Goal: Task Accomplishment & Management: Complete application form

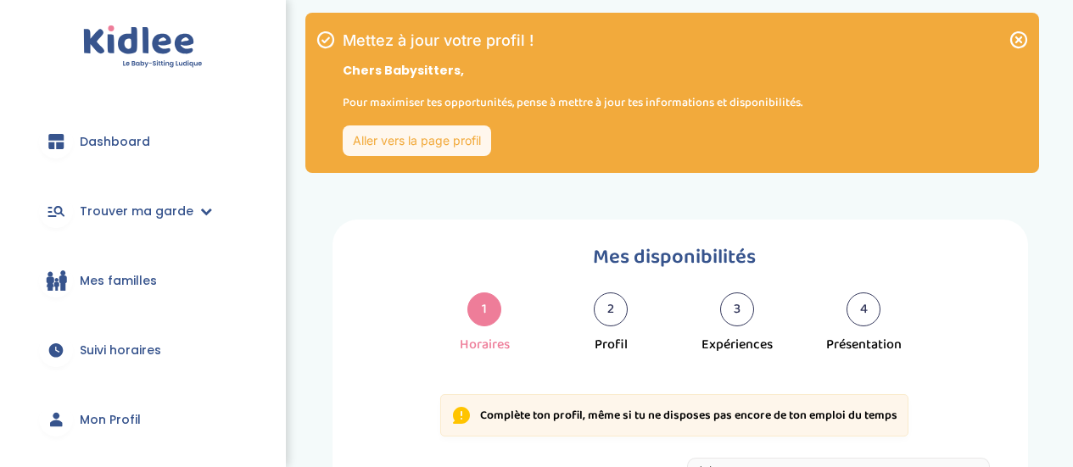
select select "1"
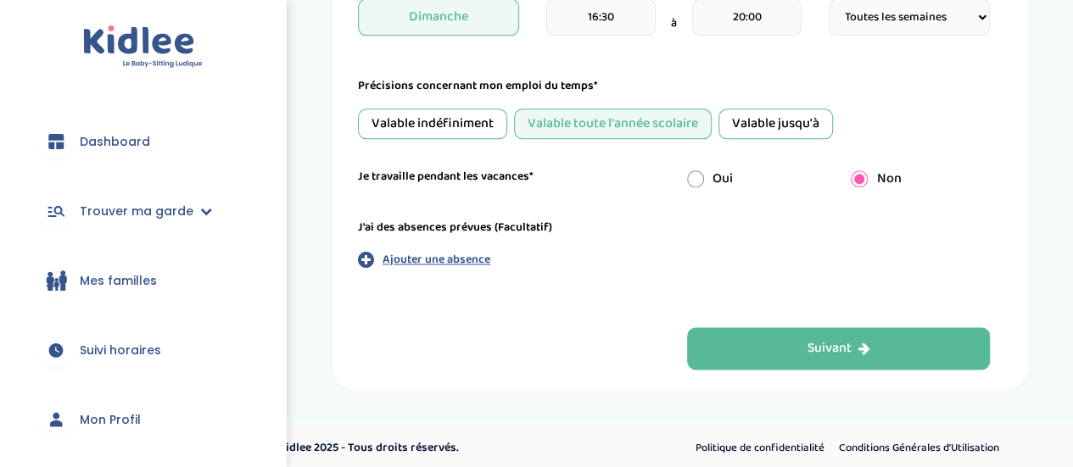
drag, startPoint x: 1085, startPoint y: 108, endPoint x: 1085, endPoint y: 405, distance: 297.7
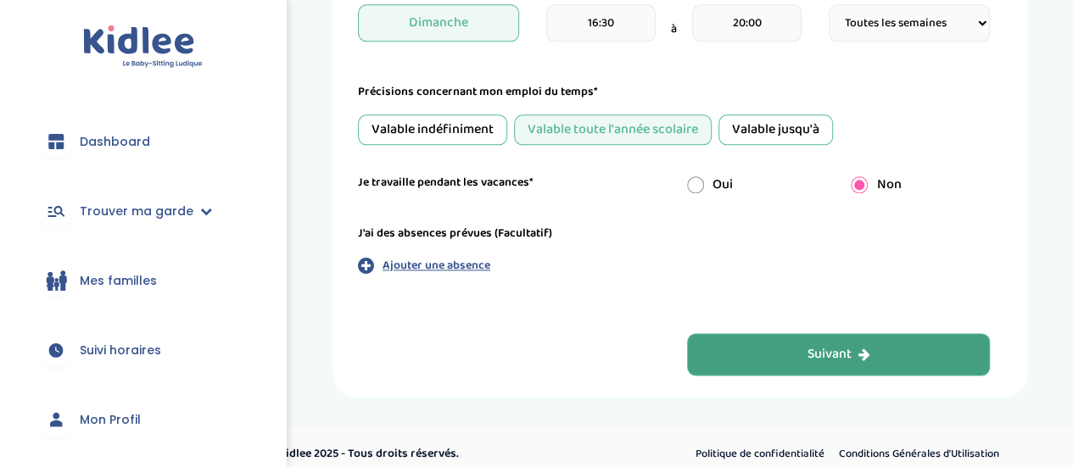
click at [824, 348] on div "Suivant" at bounding box center [838, 355] width 63 height 20
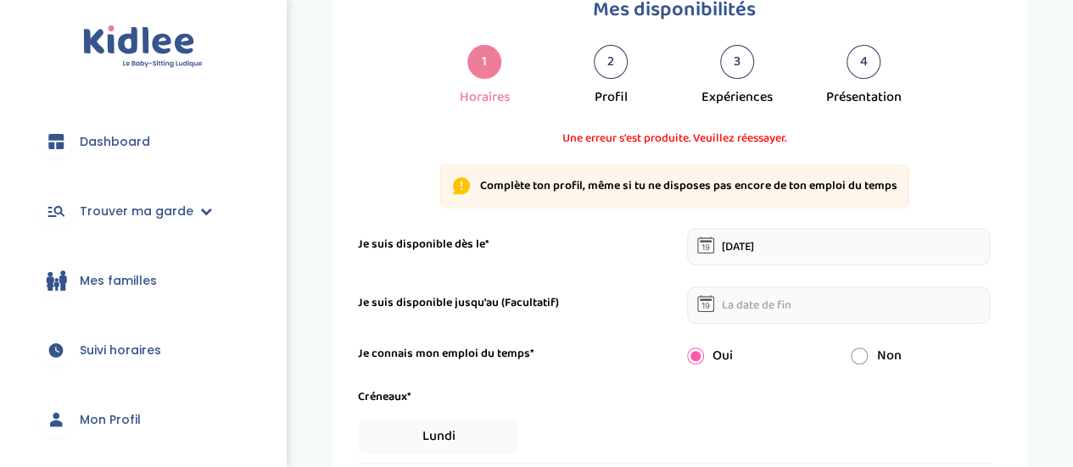
scroll to position [241, 0]
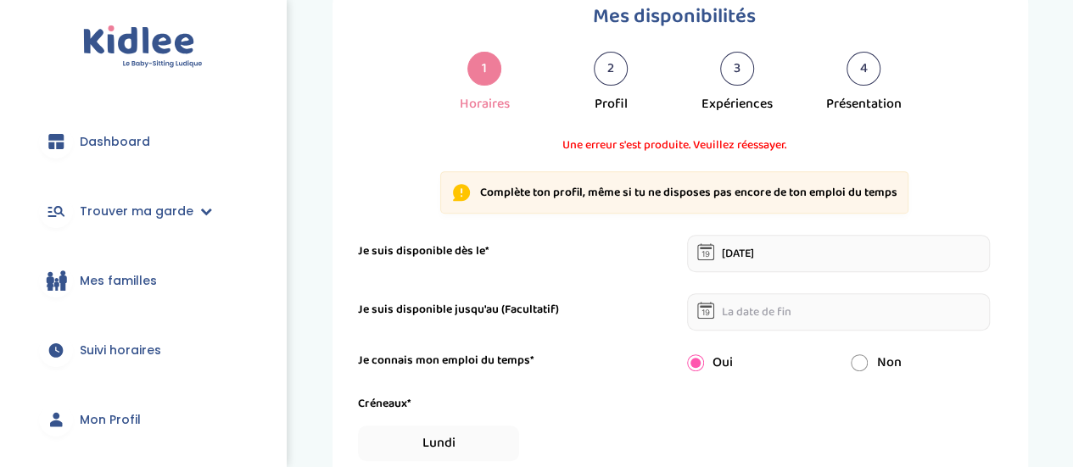
click at [731, 320] on input "text" at bounding box center [839, 311] width 304 height 37
click at [665, 355] on div "Je connais mon emploi du temps*" at bounding box center [509, 361] width 329 height 18
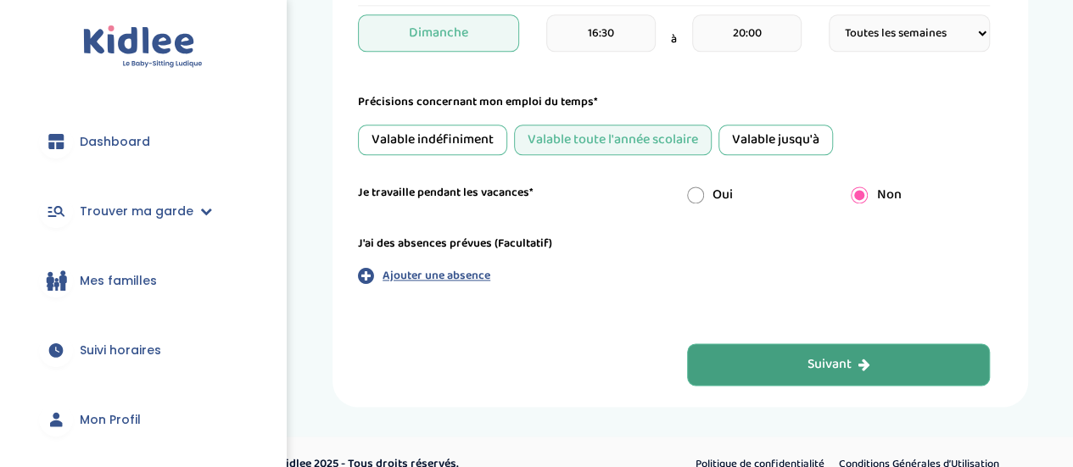
scroll to position [1052, 0]
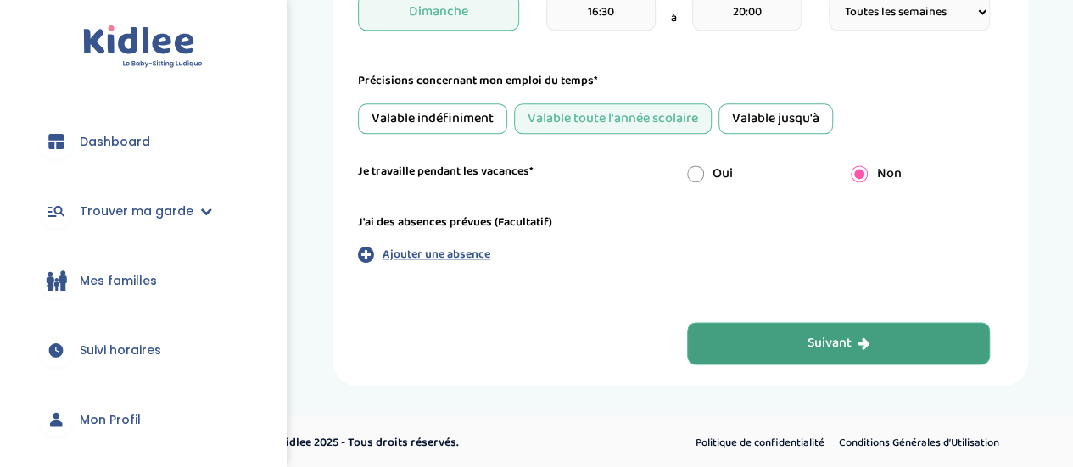
click at [877, 353] on button "Suivant" at bounding box center [839, 343] width 304 height 42
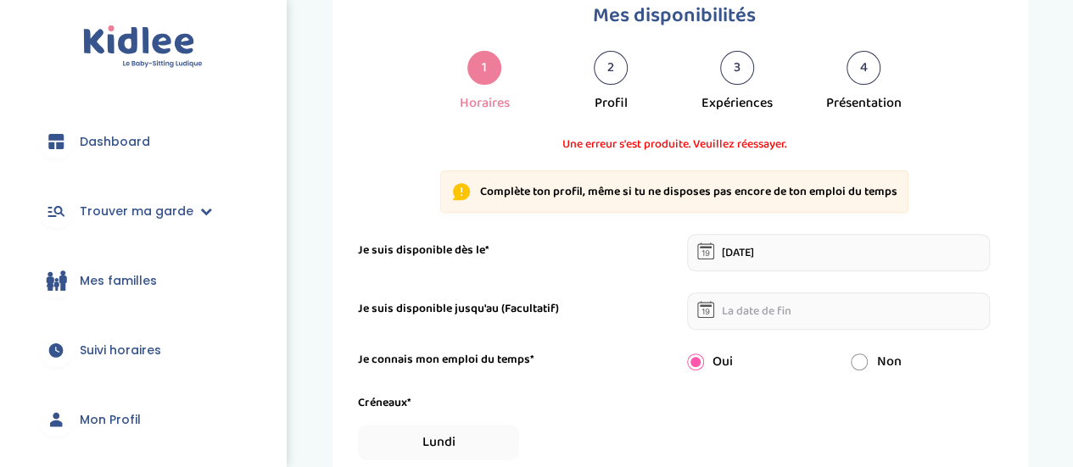
scroll to position [241, 0]
click at [607, 75] on div "2" at bounding box center [611, 69] width 34 height 34
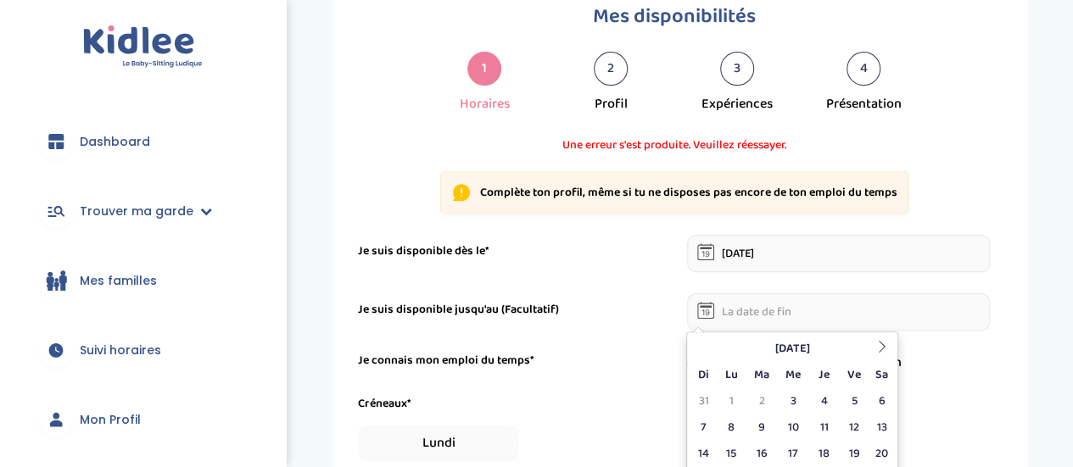
click at [748, 311] on input "text" at bounding box center [839, 311] width 304 height 37
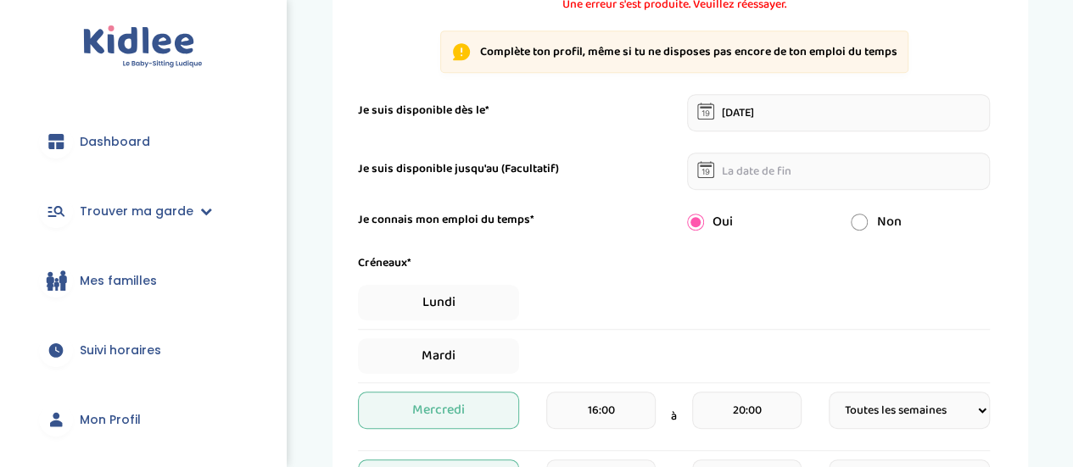
scroll to position [437, 0]
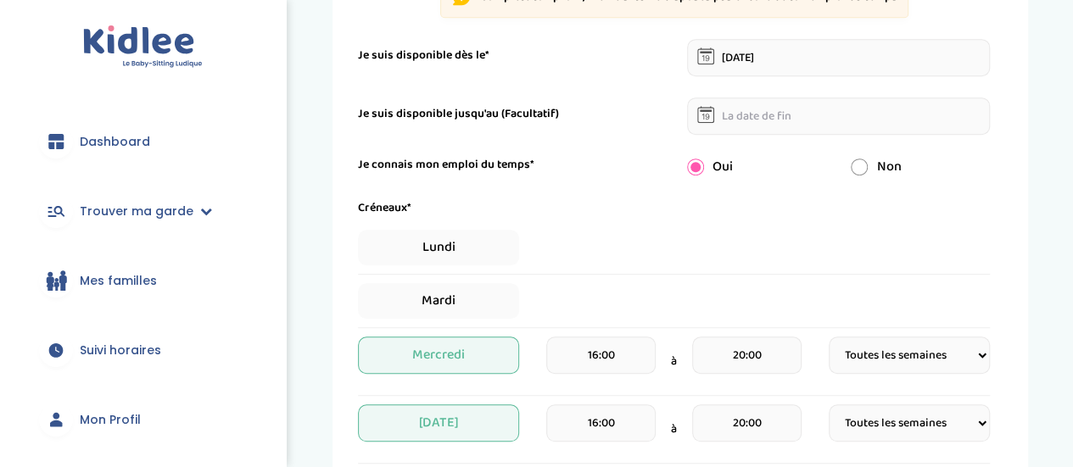
click at [788, 111] on input "text" at bounding box center [839, 116] width 304 height 37
click at [719, 145] on form "Je suis disponible dès le* 03-09-2025 Je suis disponible jusqu'au (Facultatif) …" at bounding box center [674, 473] width 632 height 869
click at [711, 120] on icon at bounding box center [705, 114] width 17 height 17
click at [689, 108] on input "text" at bounding box center [839, 116] width 304 height 37
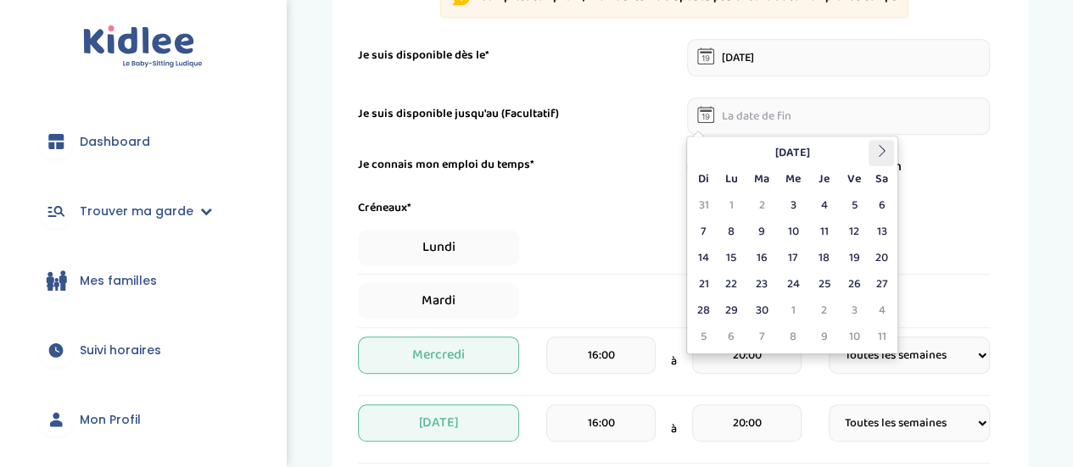
click at [886, 150] on icon at bounding box center [881, 151] width 12 height 12
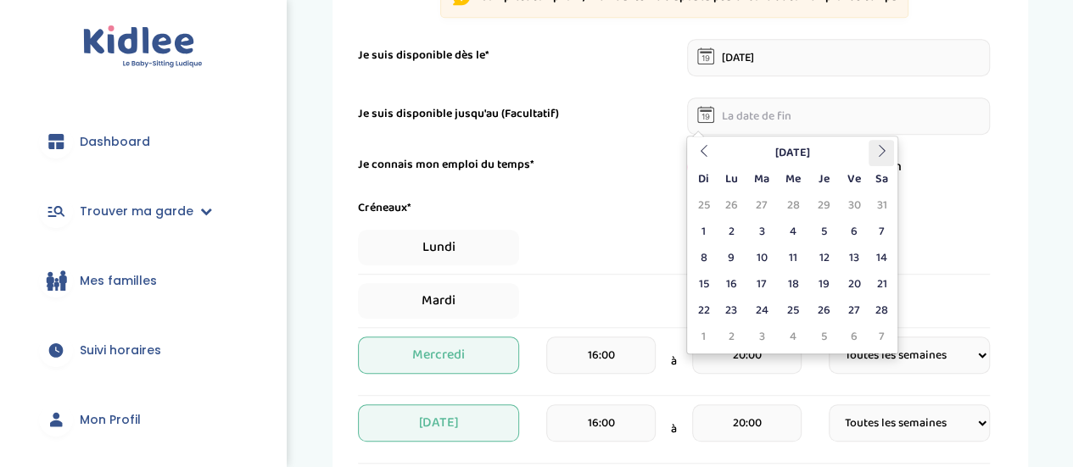
click at [886, 150] on icon at bounding box center [881, 151] width 12 height 12
click at [767, 301] on td "30" at bounding box center [761, 311] width 31 height 26
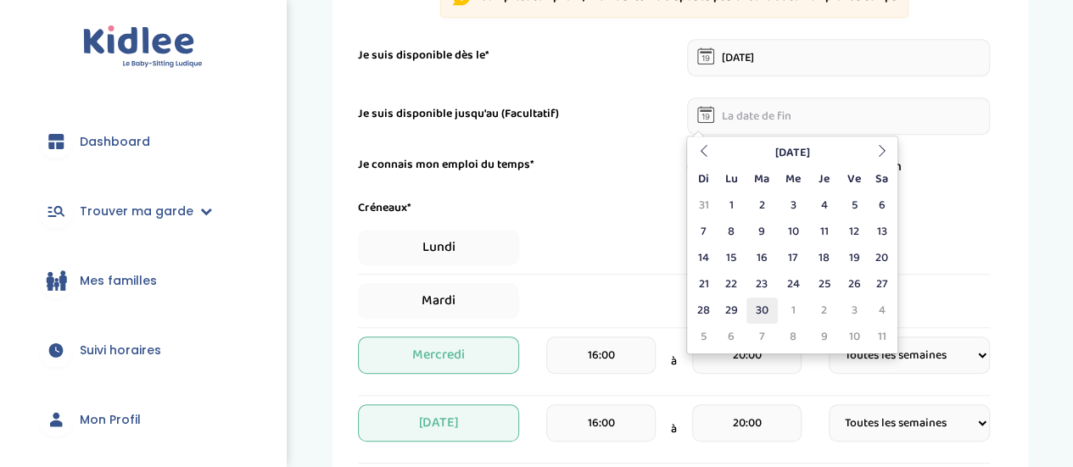
type input "30-06-2026"
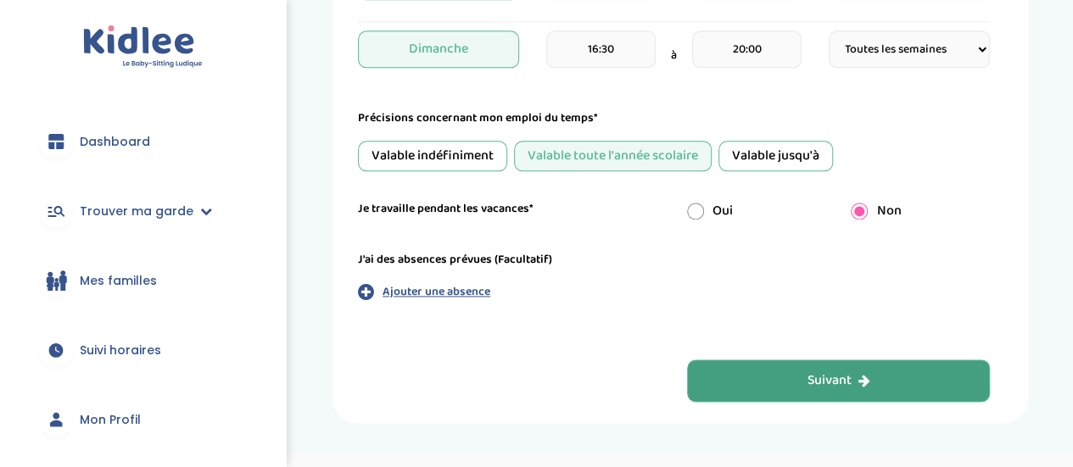
click at [865, 367] on button "Suivant" at bounding box center [839, 381] width 304 height 42
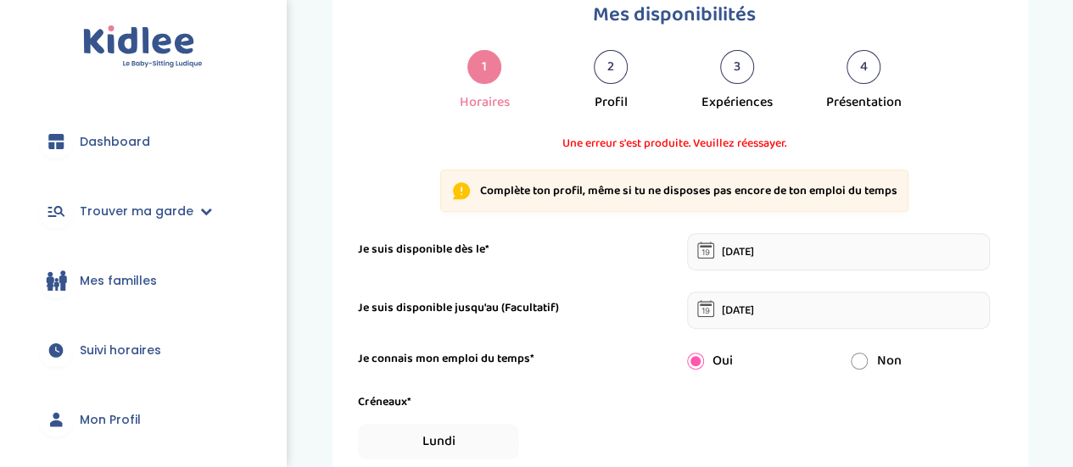
scroll to position [241, 0]
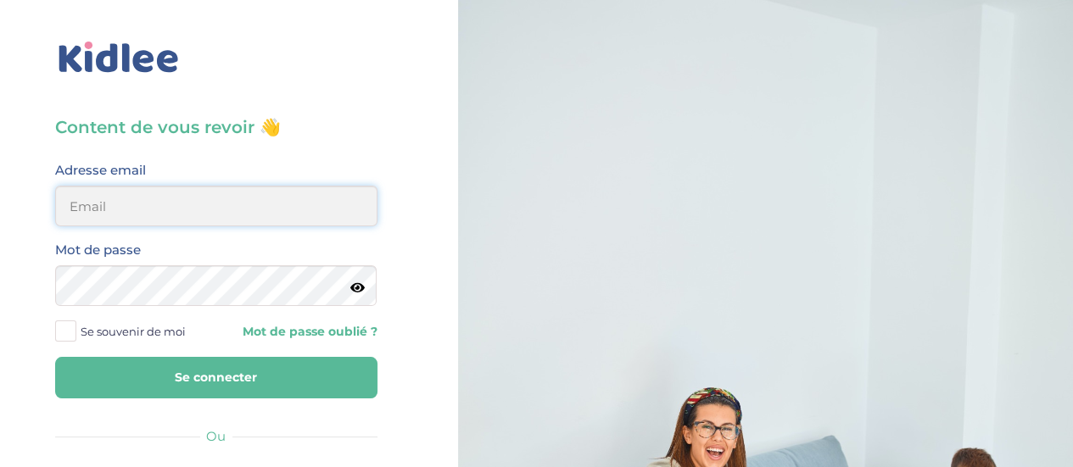
type input "0651885519"
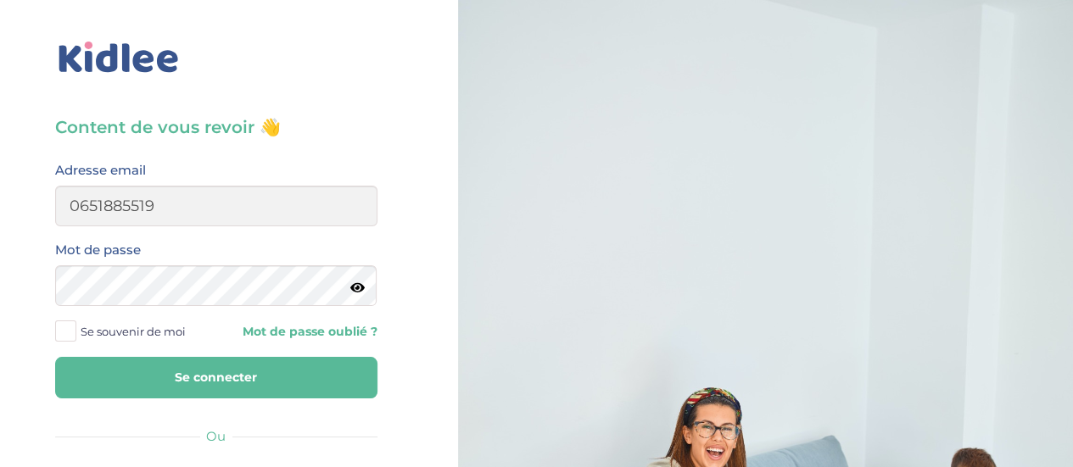
click at [70, 335] on span at bounding box center [65, 331] width 21 height 21
click at [0, 0] on input "Se souvenir de moi" at bounding box center [0, 0] width 0 height 0
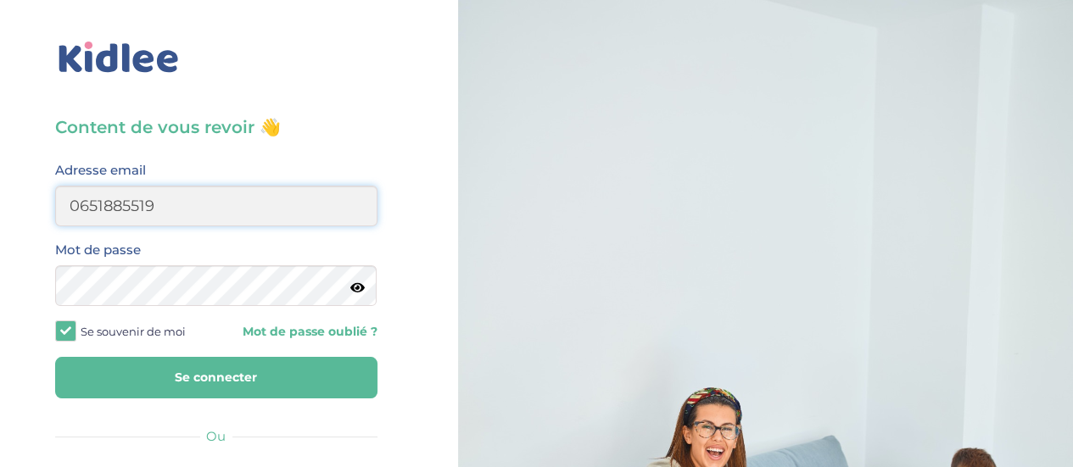
drag, startPoint x: 180, startPoint y: 208, endPoint x: 10, endPoint y: 252, distance: 175.3
click at [10, 252] on div "Content de vous revoir 👋 Avant de poursuivre veuillez vérifier que tous les cha…" at bounding box center [216, 405] width 458 height 811
drag, startPoint x: 214, startPoint y: 205, endPoint x: 170, endPoint y: 220, distance: 45.6
click at [170, 220] on input "floraelouga@yahoo.com" at bounding box center [216, 206] width 322 height 41
drag, startPoint x: 171, startPoint y: 208, endPoint x: 182, endPoint y: 209, distance: 10.2
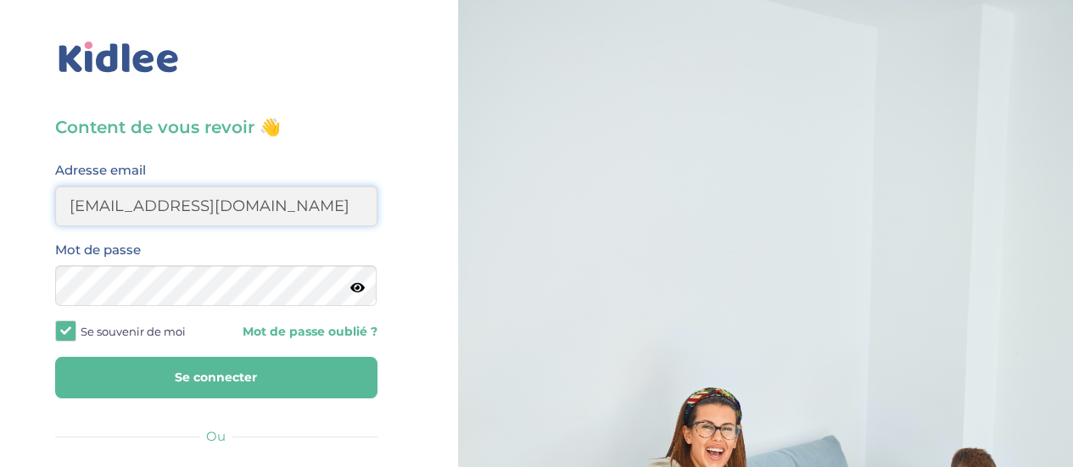
click at [182, 209] on input "floraelouga@G.com" at bounding box center [216, 206] width 322 height 41
type input "floraelouga@gmail.com"
click at [297, 374] on button "Se connecter" at bounding box center [216, 378] width 322 height 42
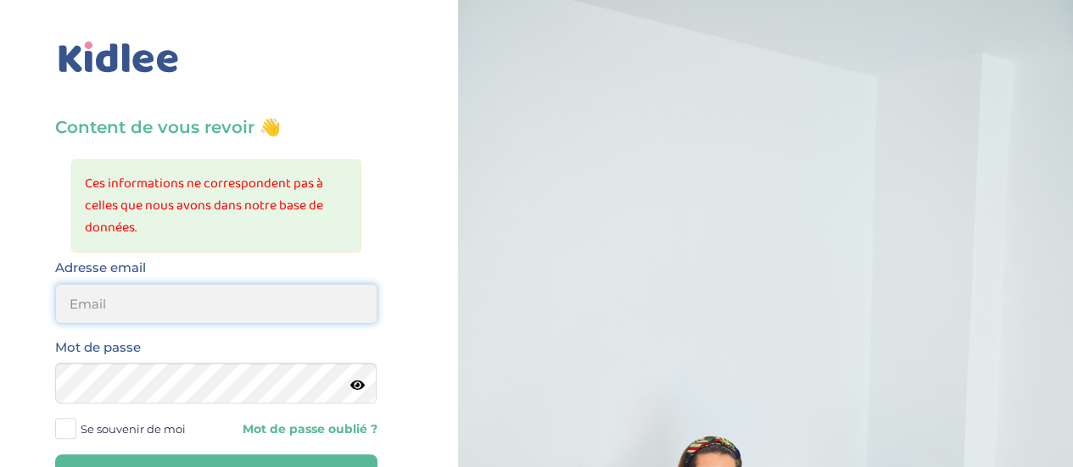
type input "0651885519"
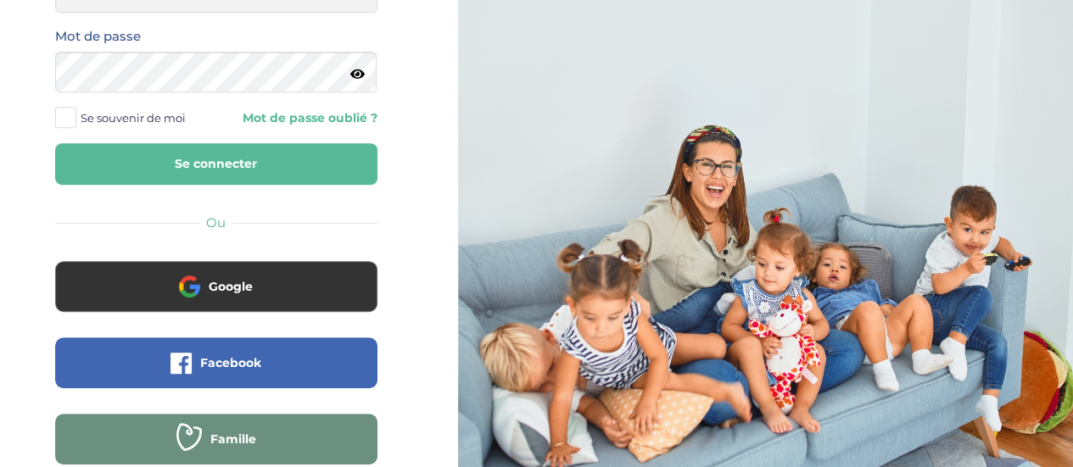
scroll to position [299, 0]
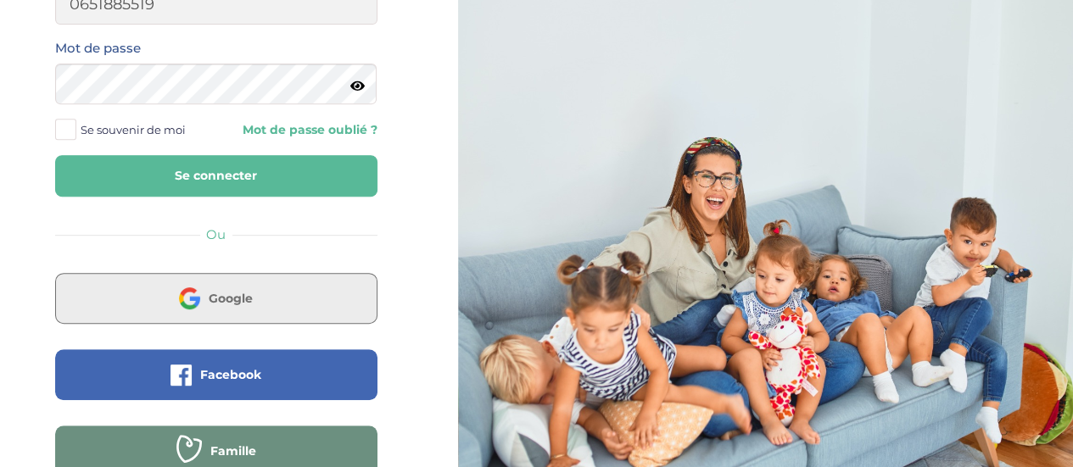
click at [251, 306] on button "Google" at bounding box center [216, 298] width 322 height 51
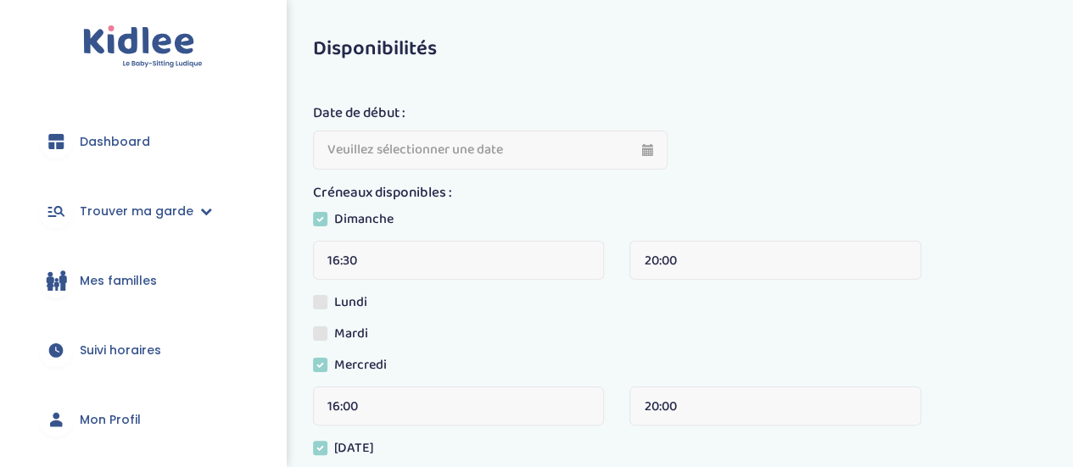
scroll to position [13, 0]
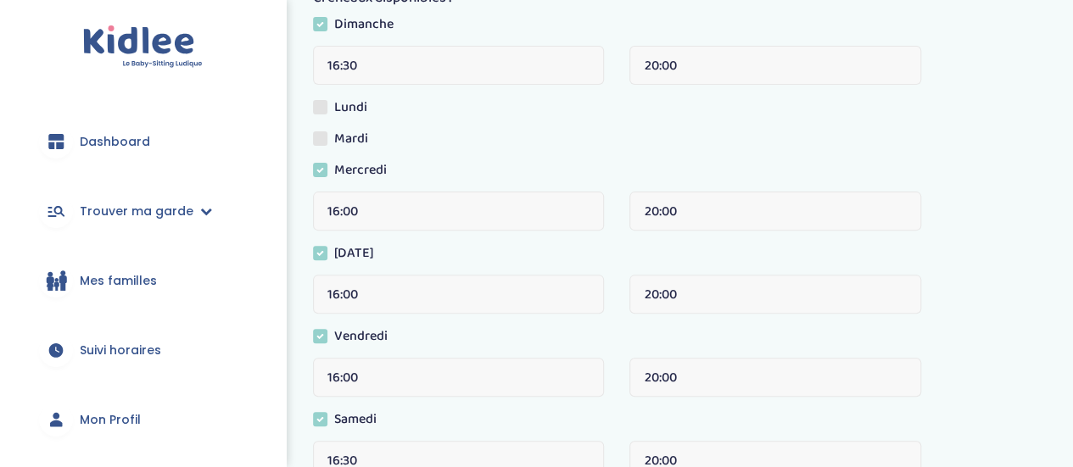
drag, startPoint x: 1085, startPoint y: 146, endPoint x: 1085, endPoint y: 243, distance: 97.5
click at [1072, 243] on html "trouver ma garde Dashboard Mon profil Mes famille Mes documents Dashboard Trouv…" at bounding box center [536, 252] width 1073 height 895
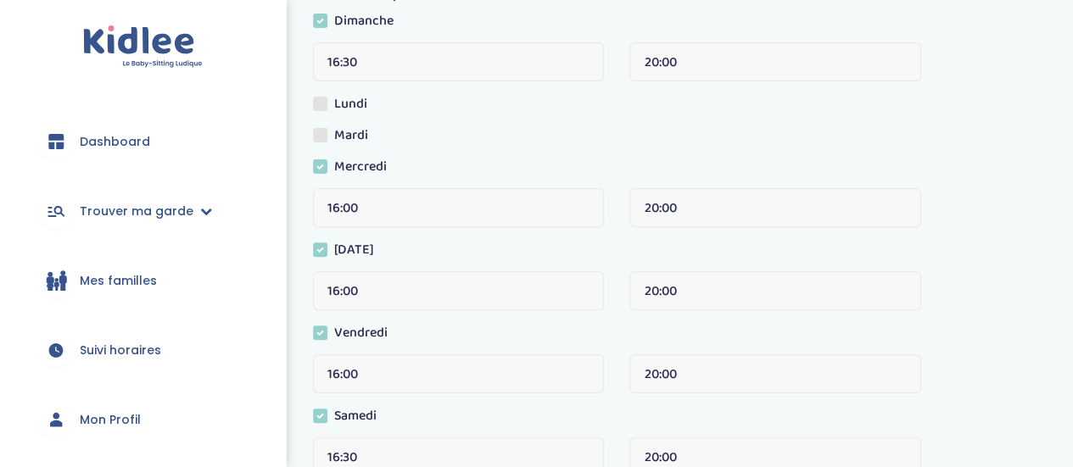
click at [109, 422] on span "Mon Profil" at bounding box center [110, 420] width 61 height 18
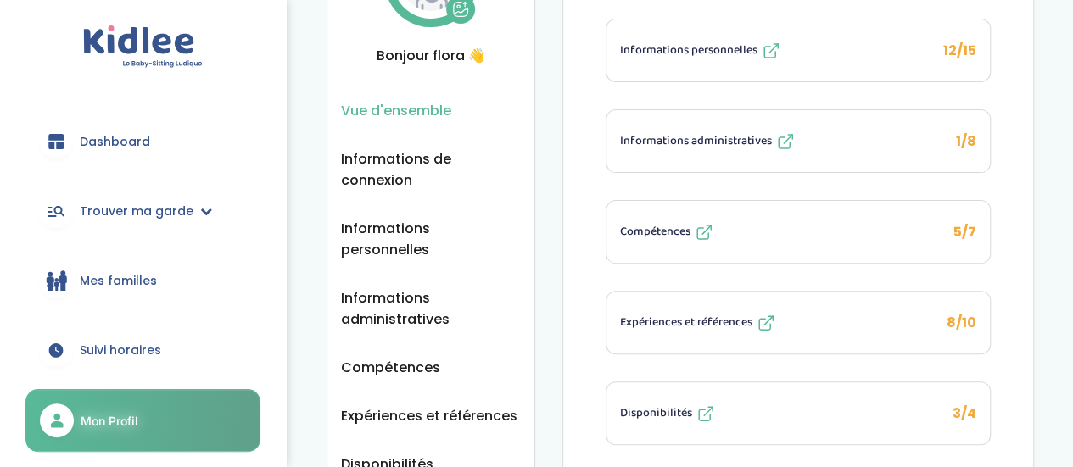
scroll to position [149, 0]
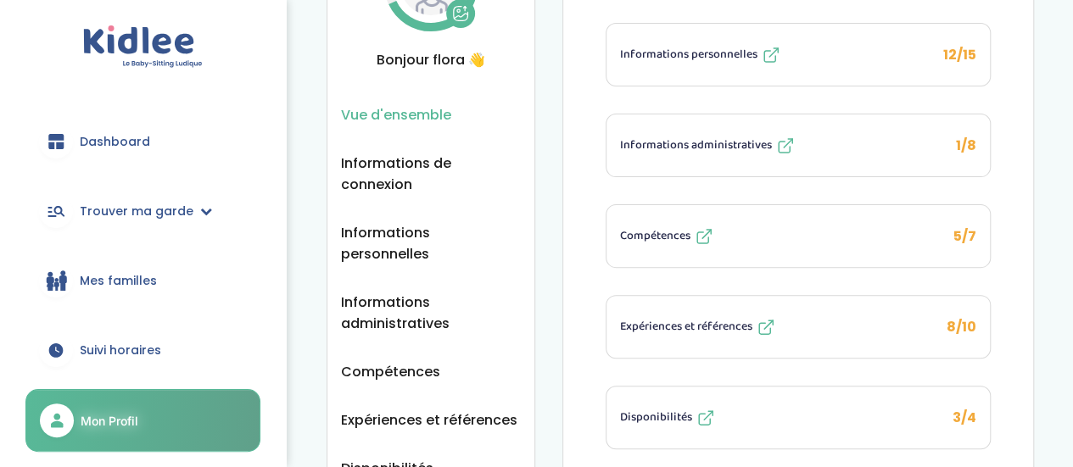
click at [770, 115] on button "Informations administratives 1/8" at bounding box center [797, 146] width 383 height 62
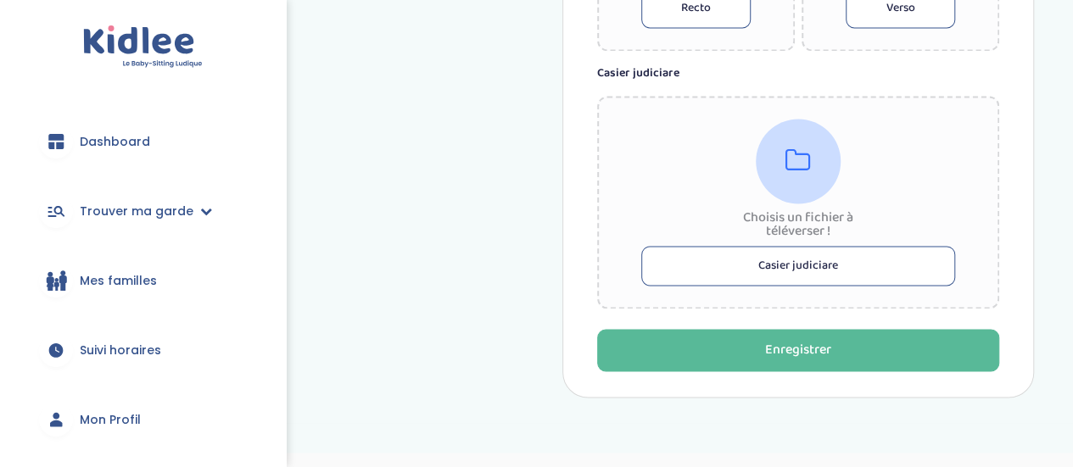
scroll to position [1208, 0]
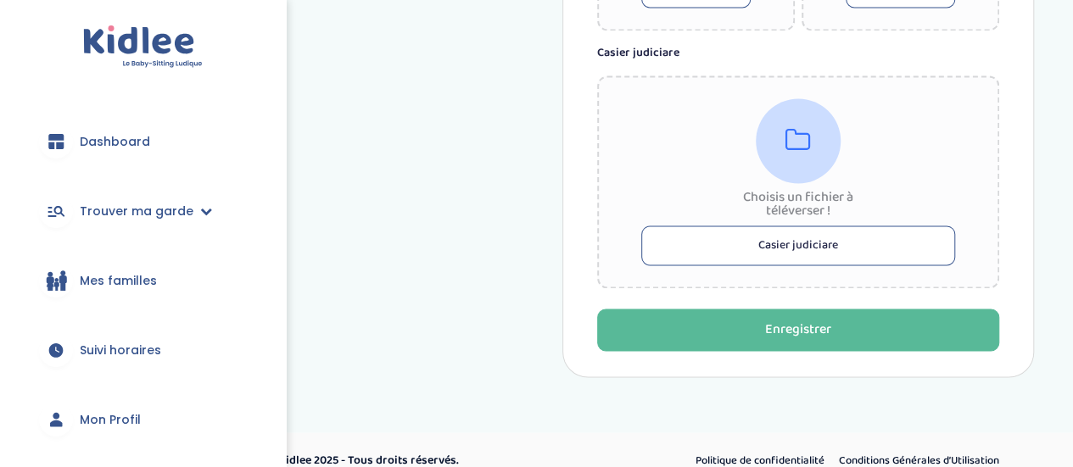
click at [767, 243] on button "Casier judiciare" at bounding box center [798, 246] width 314 height 40
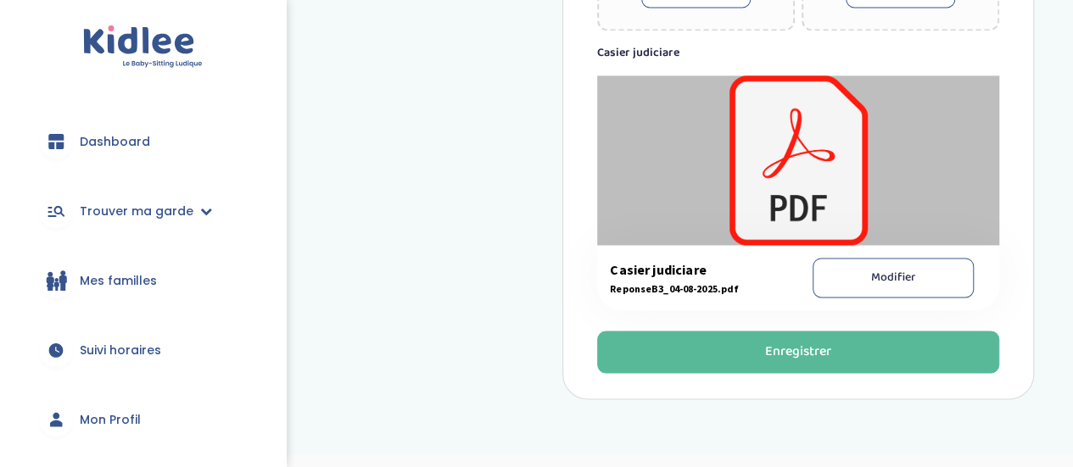
click at [729, 164] on div at bounding box center [798, 160] width 402 height 170
click at [824, 170] on div at bounding box center [798, 160] width 402 height 170
drag, startPoint x: 919, startPoint y: 330, endPoint x: 1085, endPoint y: 308, distance: 167.7
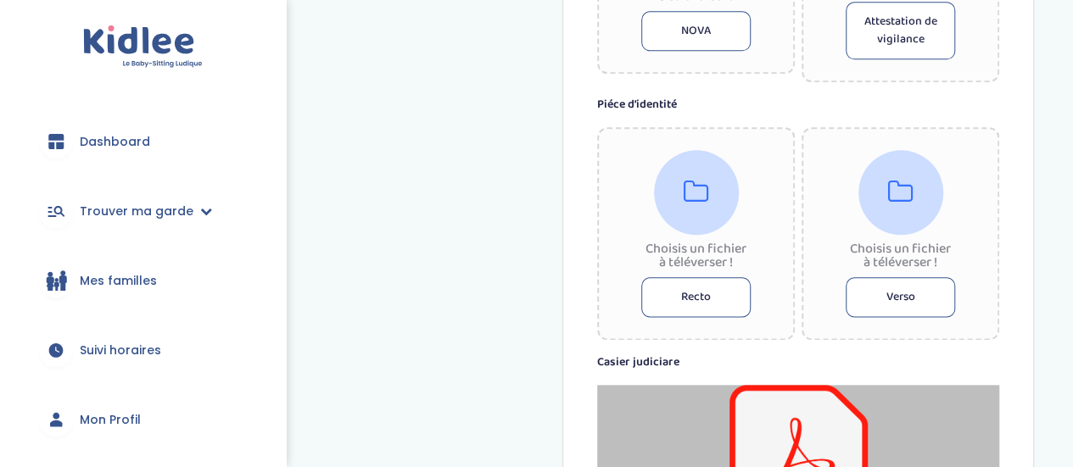
scroll to position [914, 0]
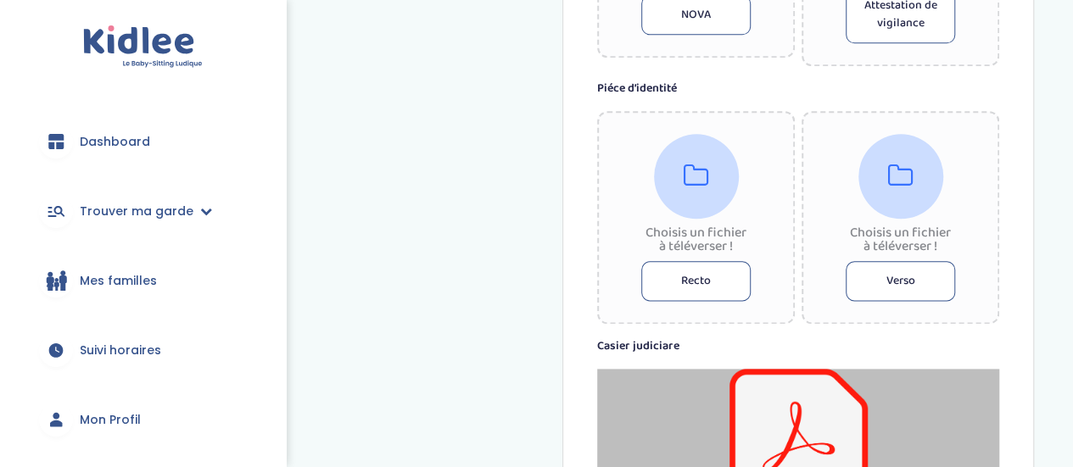
click at [682, 275] on button "Recto" at bounding box center [695, 281] width 109 height 40
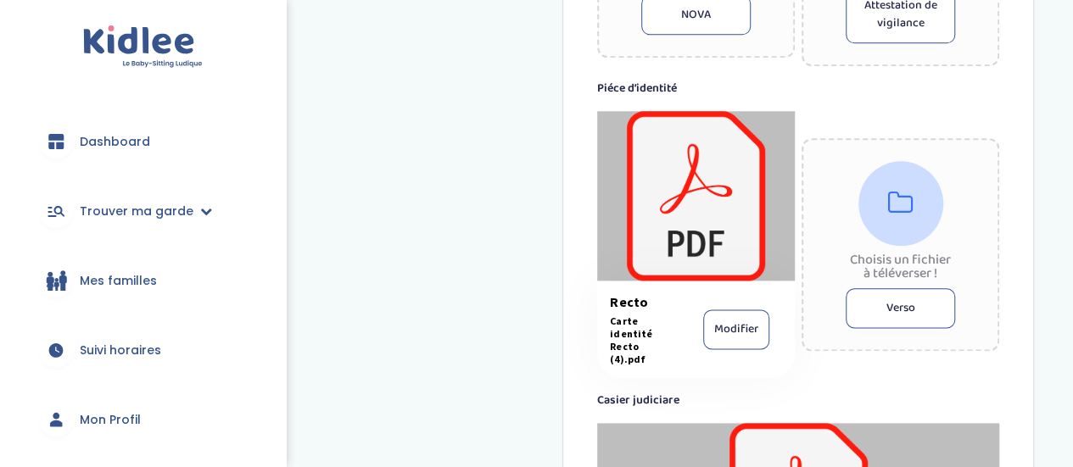
click at [880, 299] on button "Verso" at bounding box center [900, 308] width 109 height 40
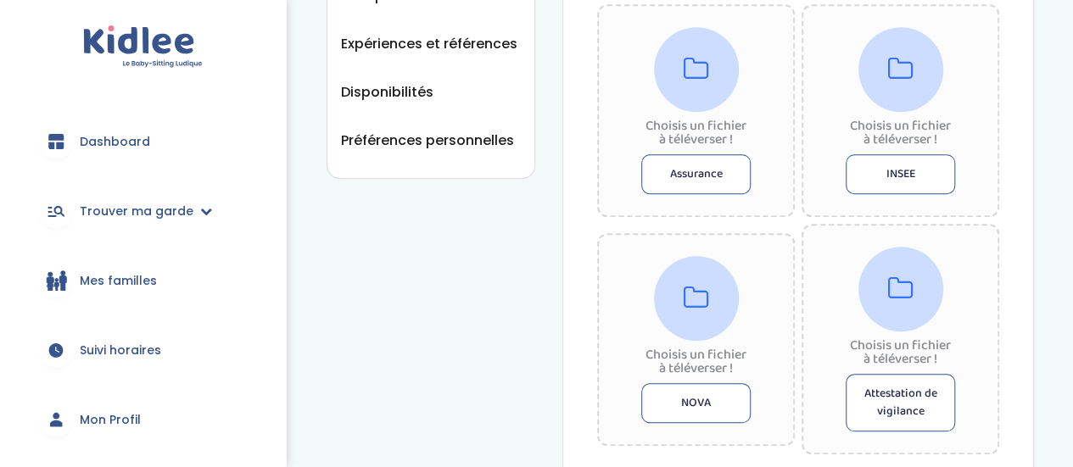
scroll to position [519, 0]
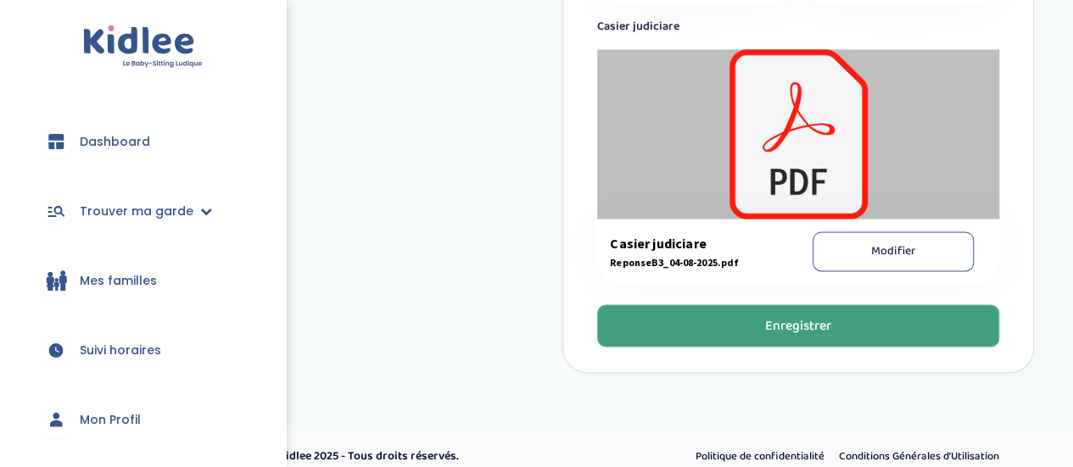
click at [770, 318] on div "Enregistrer" at bounding box center [798, 326] width 66 height 20
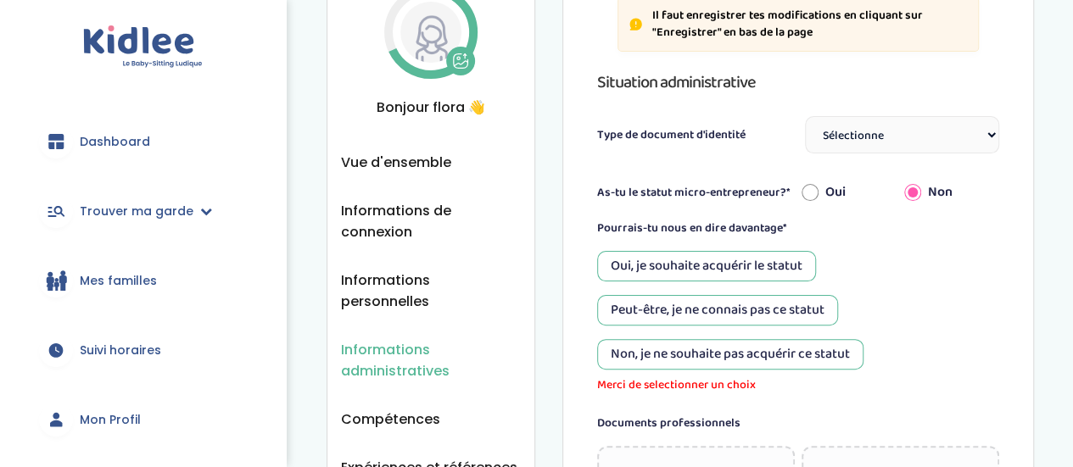
scroll to position [115, 0]
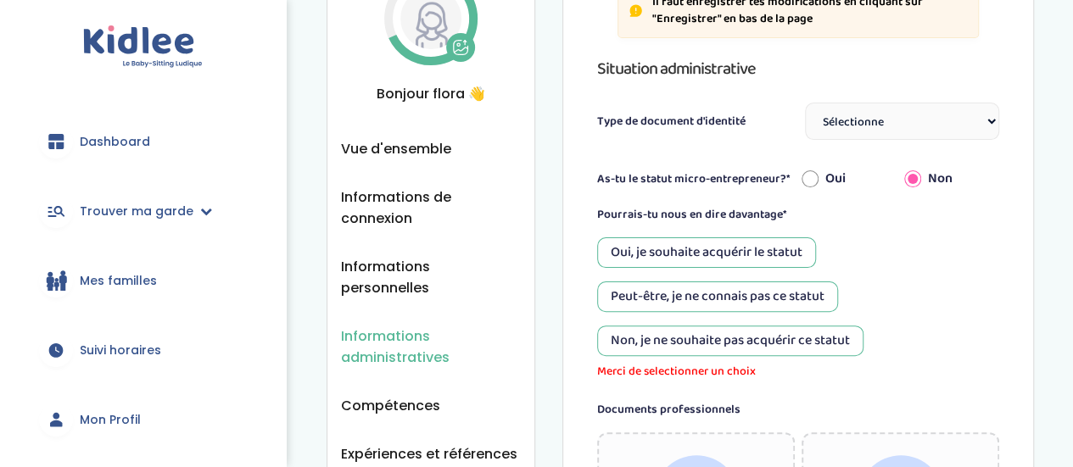
click at [716, 254] on div "Oui, je souhaite acquérir le statut" at bounding box center [706, 252] width 219 height 31
drag, startPoint x: 1059, startPoint y: 128, endPoint x: 1085, endPoint y: 137, distance: 27.6
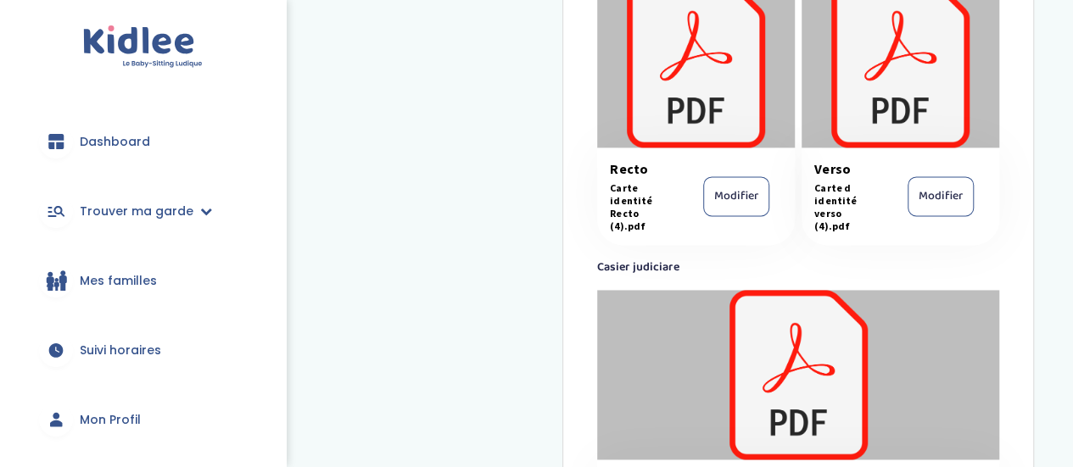
scroll to position [1306, 0]
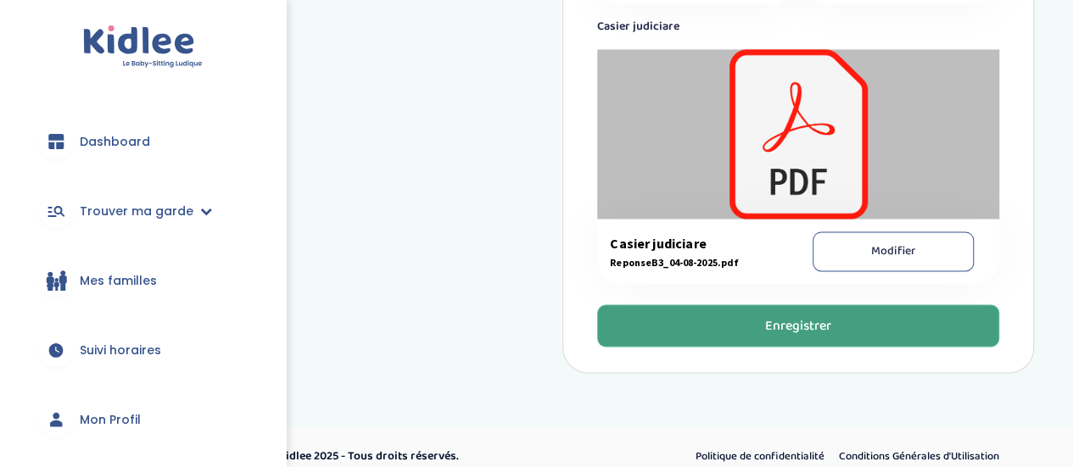
click at [791, 316] on div "Enregistrer" at bounding box center [798, 326] width 66 height 20
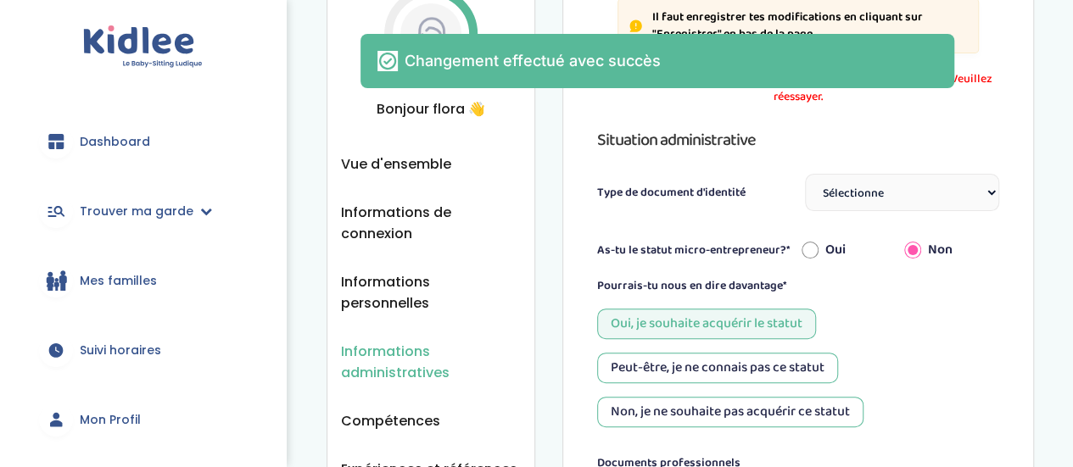
scroll to position [115, 0]
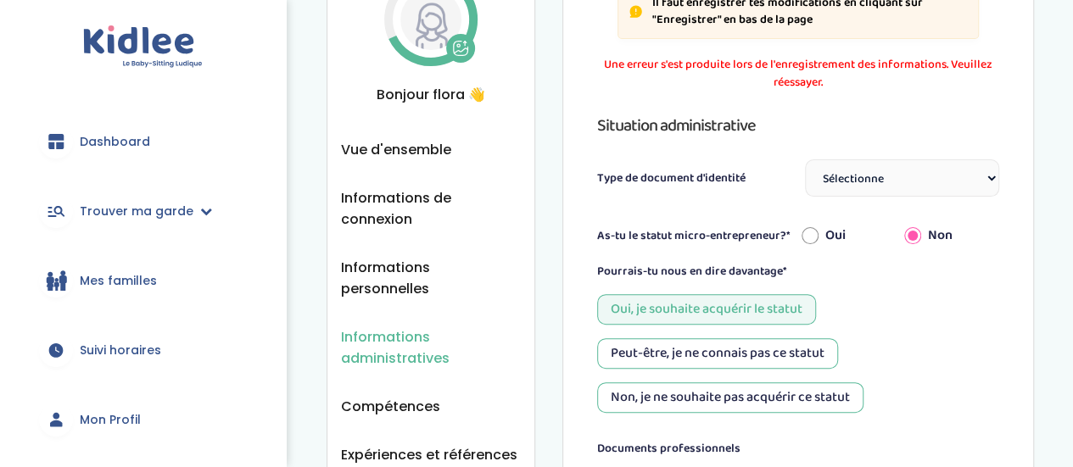
click at [920, 162] on select "Sélectionne Carte d'identité française ou Passeport français daté de moins de 5…" at bounding box center [902, 177] width 194 height 37
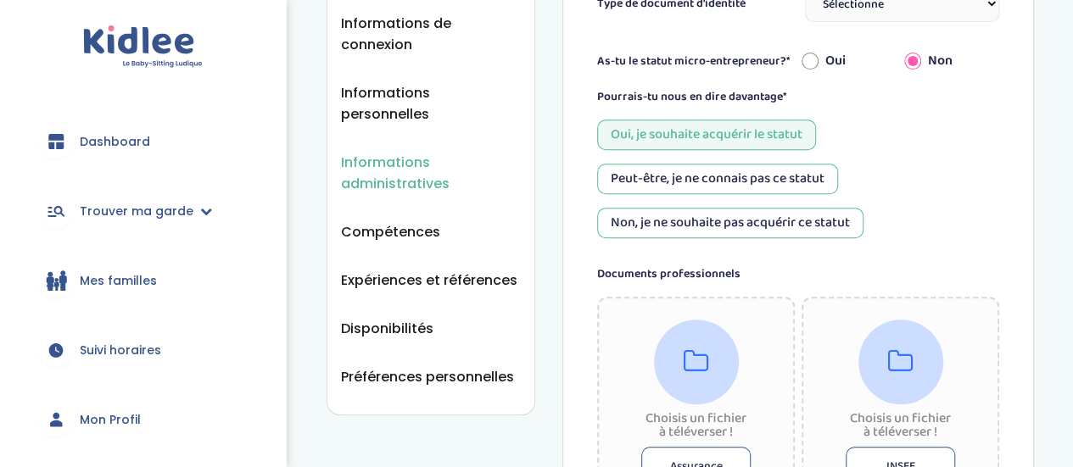
scroll to position [304, 0]
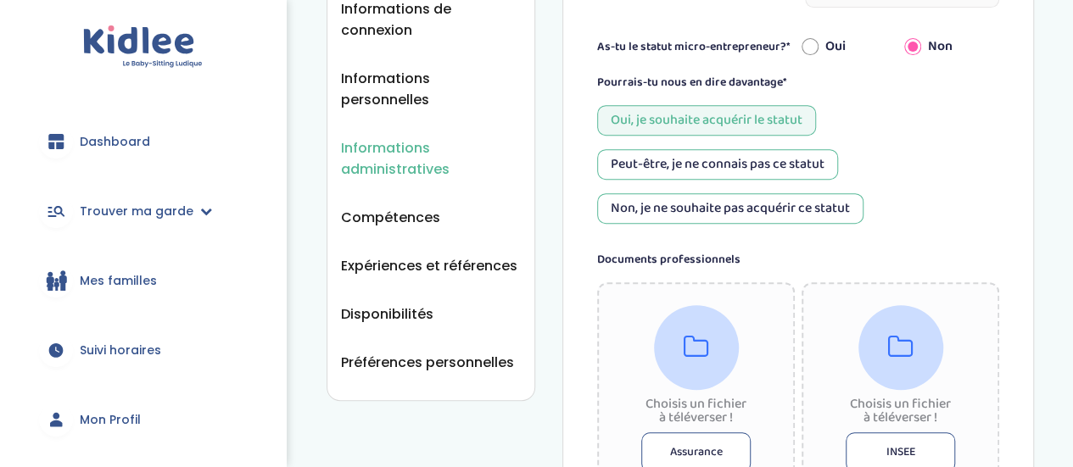
click at [134, 165] on link "Dashboard" at bounding box center [142, 141] width 235 height 61
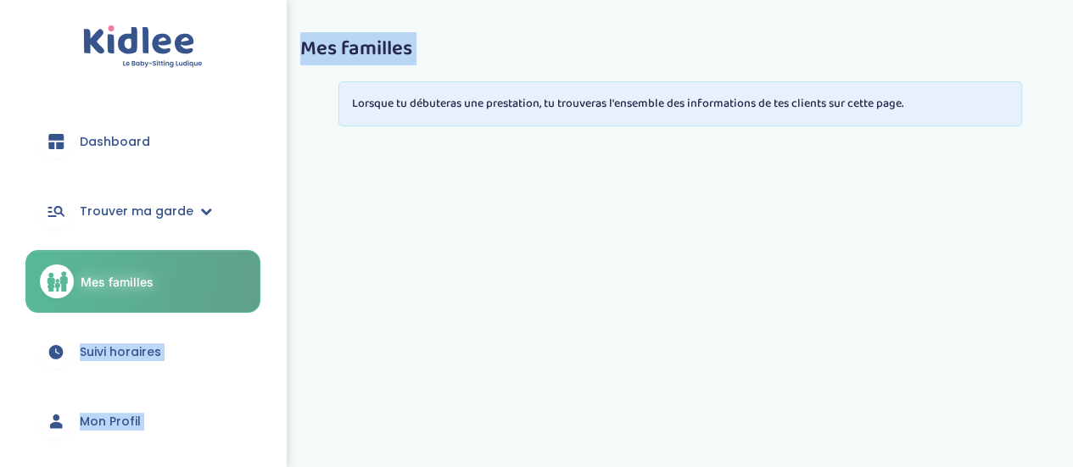
drag, startPoint x: 285, startPoint y: 199, endPoint x: 273, endPoint y: 280, distance: 81.4
click at [273, 280] on div "trouver ma garde Dashboard Mon profil Mes famille Mes documents Dashboard Trouv…" at bounding box center [536, 297] width 1073 height 594
click at [273, 280] on div "Dashboard Trouver ma garde Mes recherches Candidatures en cours Candidatures va…" at bounding box center [143, 233] width 286 height 467
drag, startPoint x: 278, startPoint y: 265, endPoint x: 277, endPoint y: 418, distance: 152.7
click at [277, 418] on div "Dashboard Trouver ma garde Mes recherches Candidatures en cours Candidatures va…" at bounding box center [143, 233] width 286 height 467
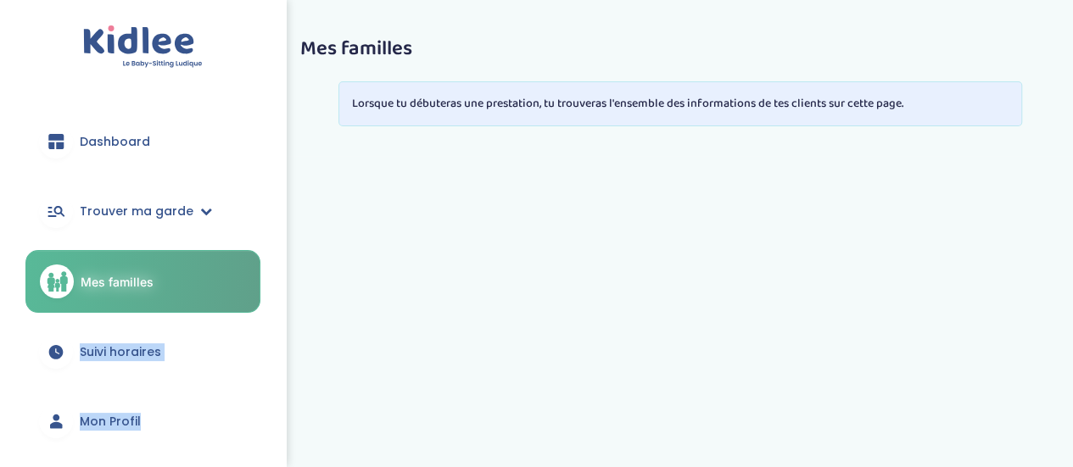
click at [277, 418] on div "Dashboard Trouver ma garde Mes recherches Candidatures en cours Candidatures va…" at bounding box center [143, 233] width 286 height 467
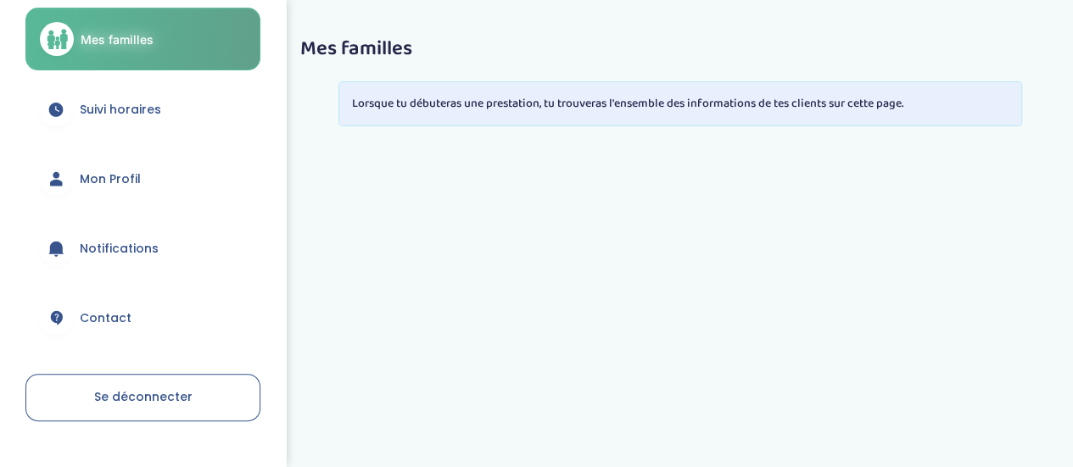
scroll to position [247, 0]
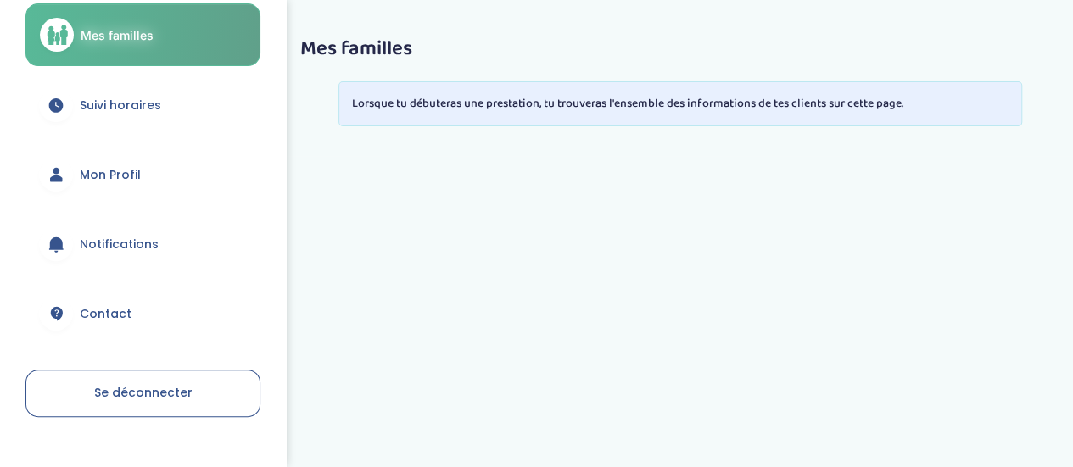
click at [126, 174] on span "Mon Profil" at bounding box center [110, 175] width 61 height 18
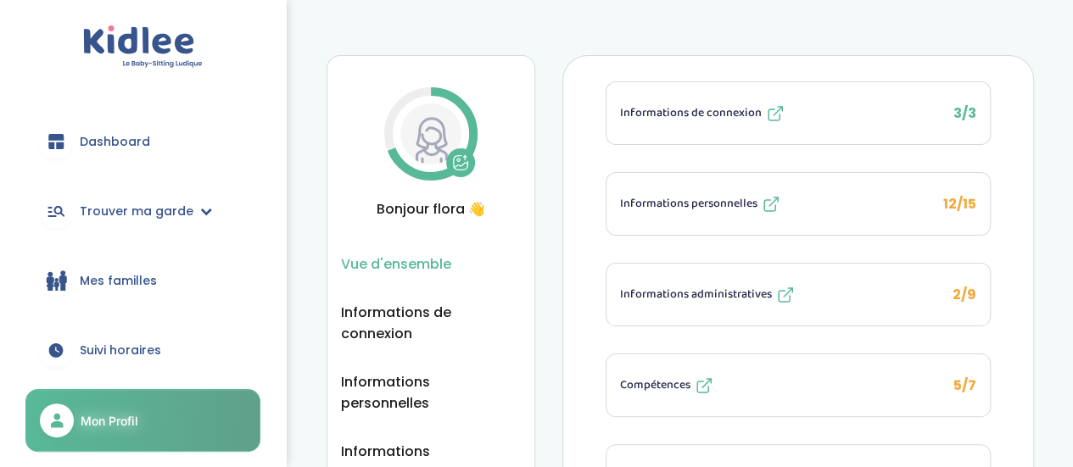
click at [83, 163] on link "Dashboard" at bounding box center [142, 141] width 235 height 61
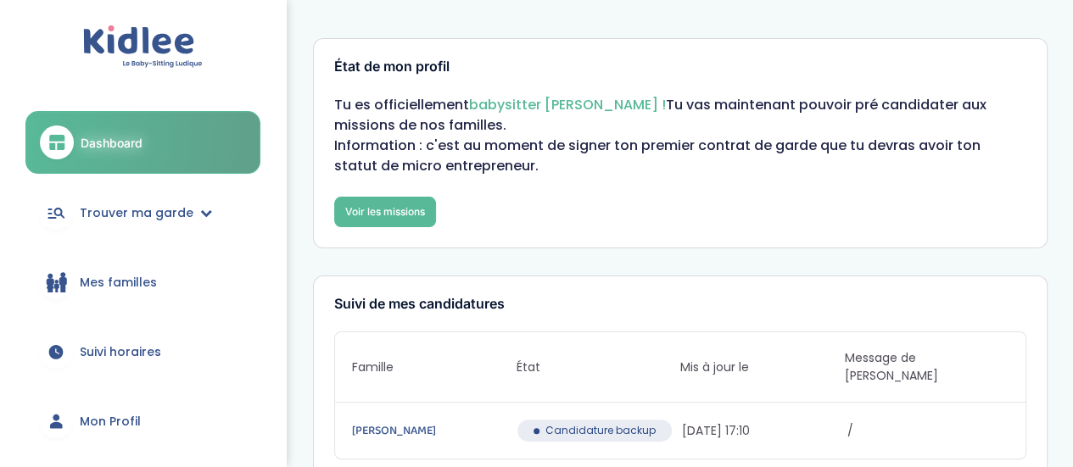
drag, startPoint x: 879, startPoint y: 125, endPoint x: 923, endPoint y: 199, distance: 86.7
click at [923, 199] on div "Tu es officiellement babysitter [PERSON_NAME] ! Tu vas maintenant pouvoir pré c…" at bounding box center [680, 161] width 692 height 132
click at [987, 177] on div "Tu es officiellement babysitter [PERSON_NAME] ! Tu vas maintenant pouvoir pré c…" at bounding box center [680, 161] width 692 height 132
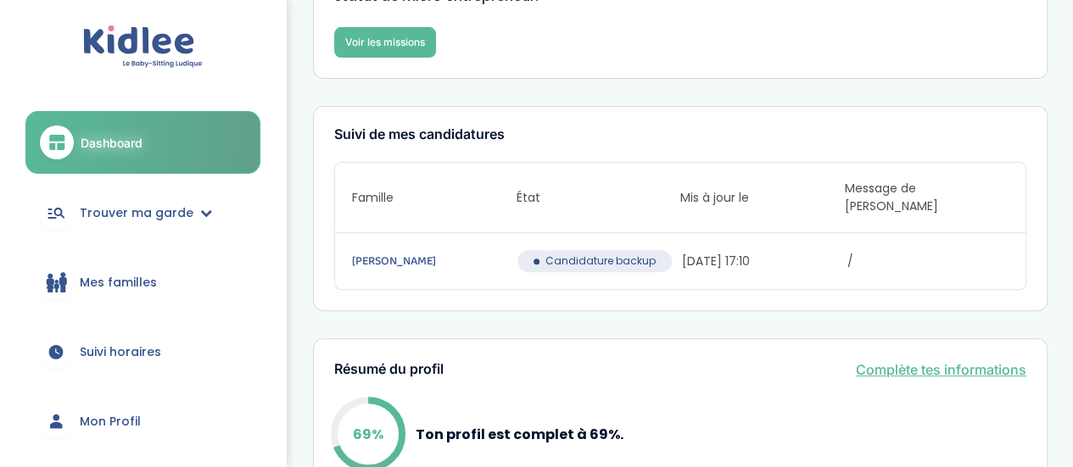
scroll to position [159, 0]
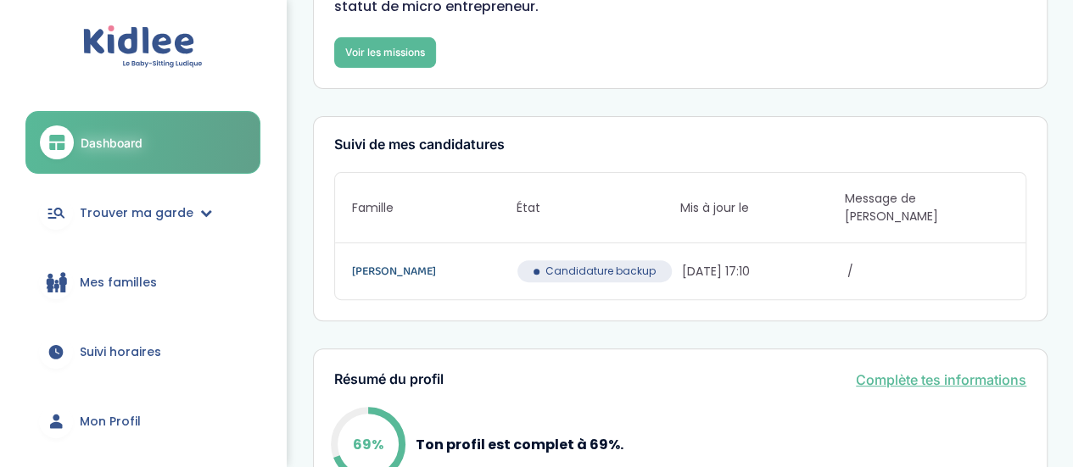
click at [380, 262] on link "CALLIES AMAL" at bounding box center [432, 271] width 161 height 19
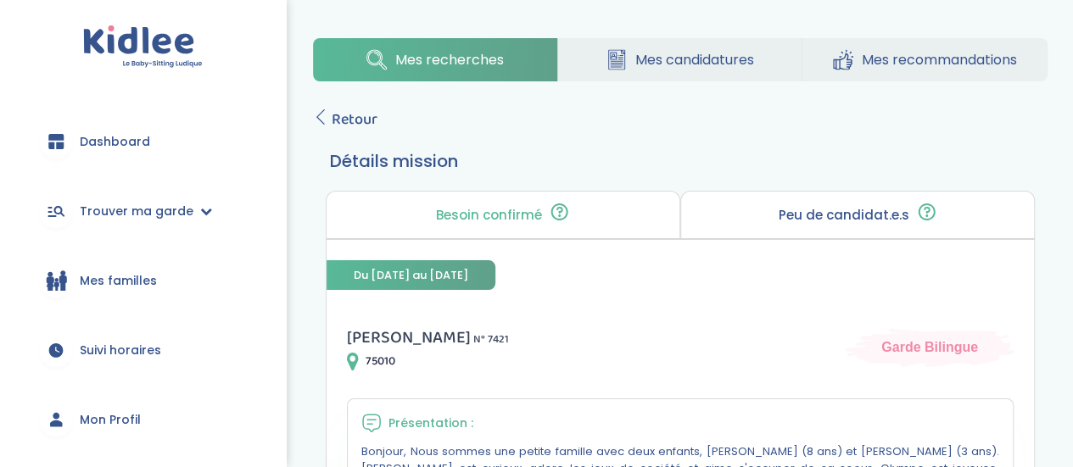
click at [636, 61] on span "Mes candidatures" at bounding box center [694, 59] width 119 height 21
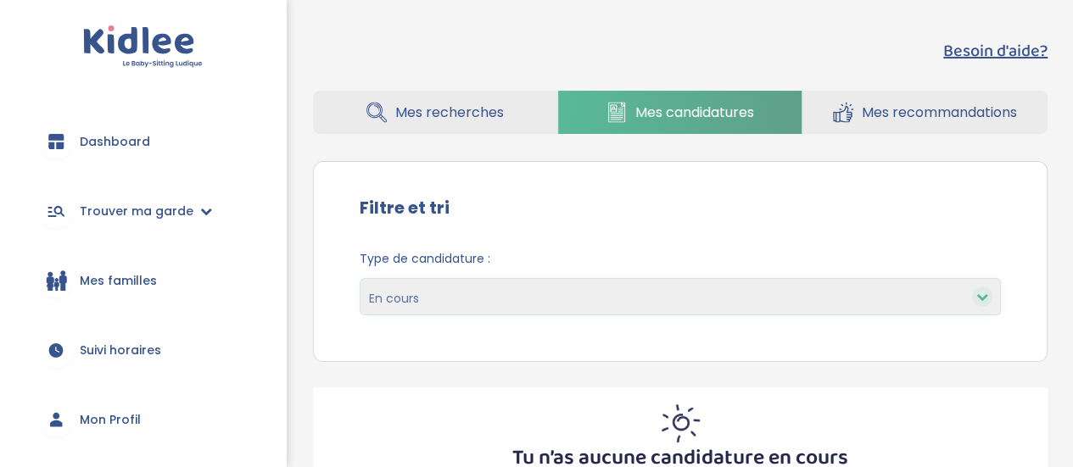
click at [100, 156] on link "Dashboard" at bounding box center [142, 141] width 235 height 61
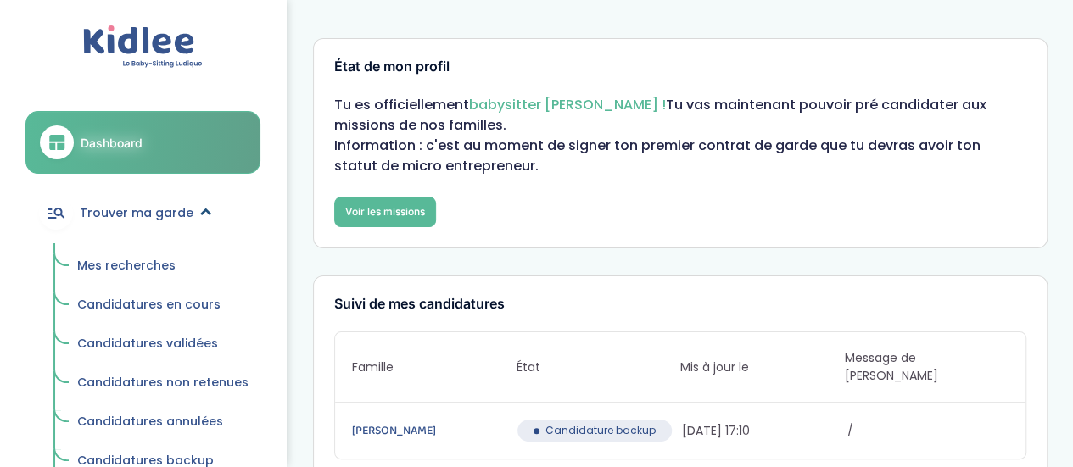
click at [105, 232] on link "Trouver ma garde" at bounding box center [142, 212] width 235 height 61
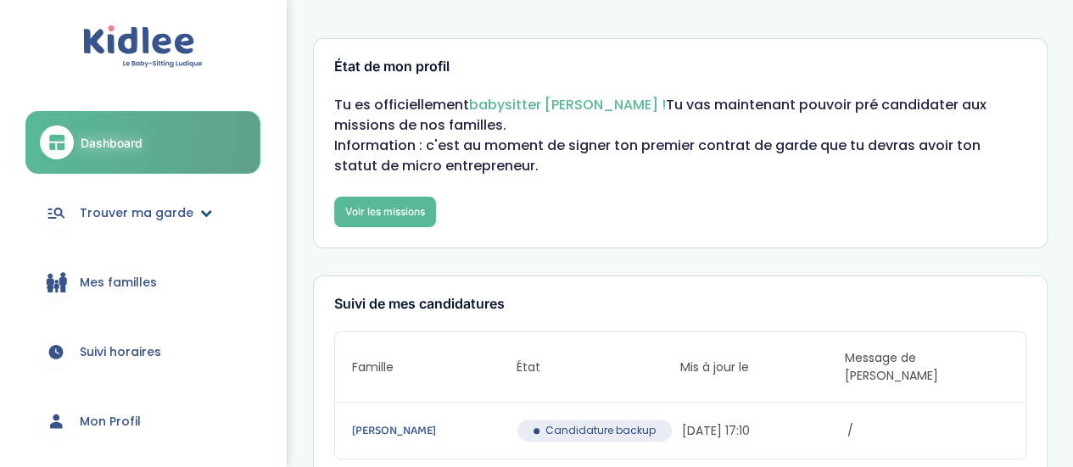
click at [101, 198] on link "Trouver ma garde" at bounding box center [142, 212] width 235 height 61
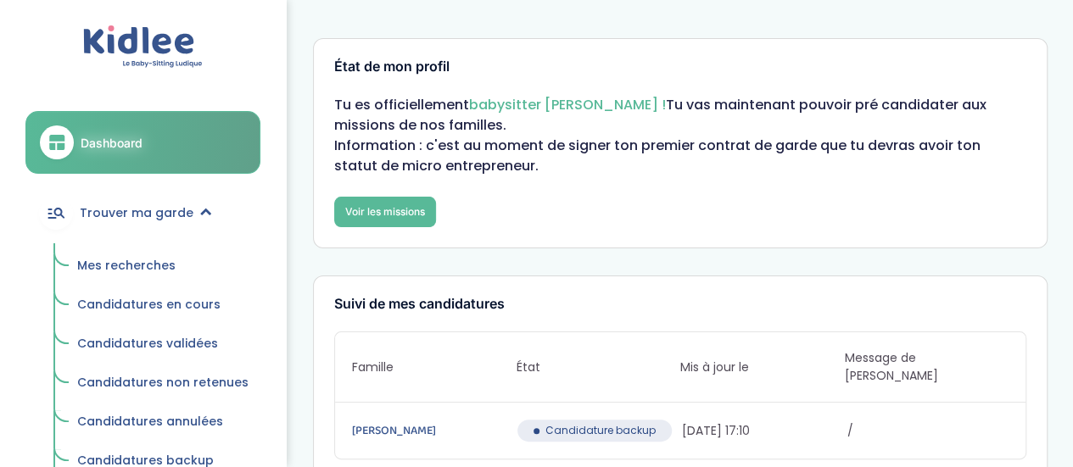
click at [127, 265] on span "Mes recherches" at bounding box center [126, 265] width 98 height 17
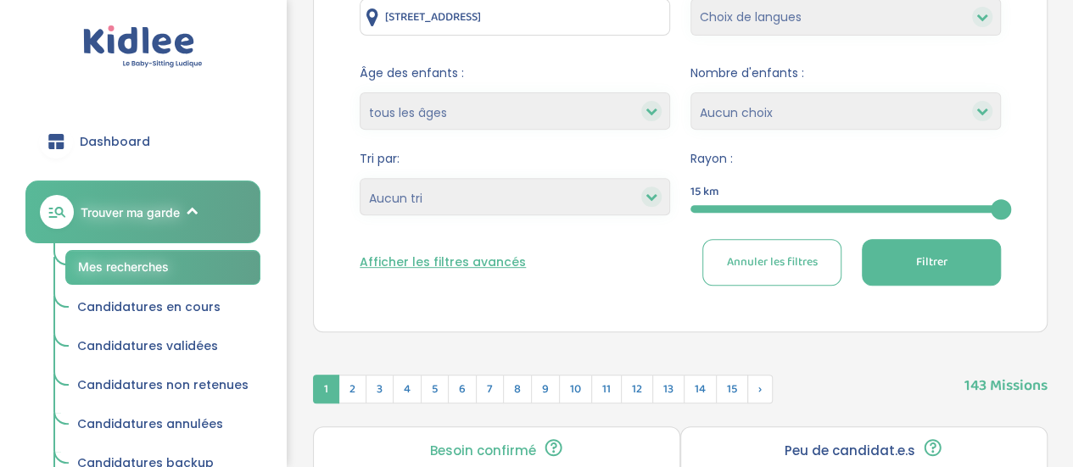
scroll to position [287, 0]
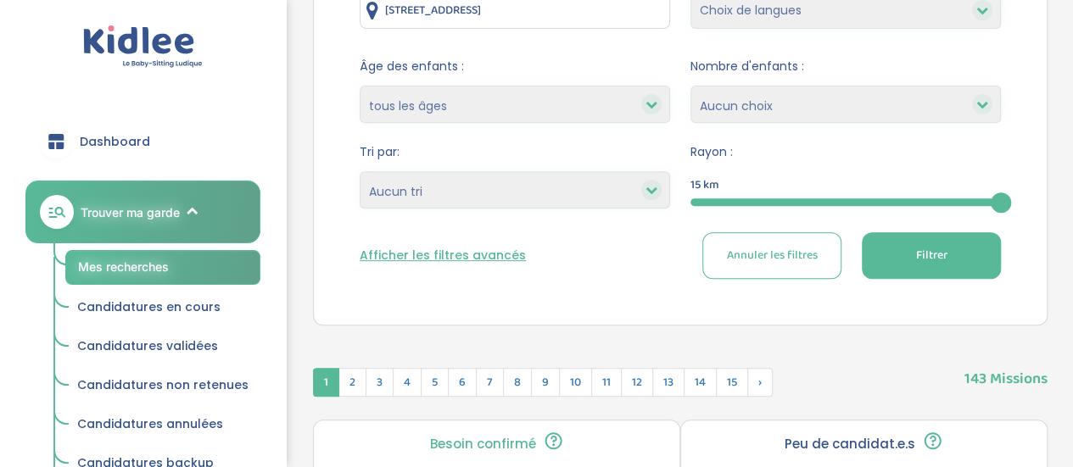
click at [502, 264] on div "Afficher les filtres avancés Annuler les filtres Filtrer" at bounding box center [680, 255] width 641 height 47
click at [499, 252] on button "Afficher les filtres avancés" at bounding box center [443, 256] width 166 height 18
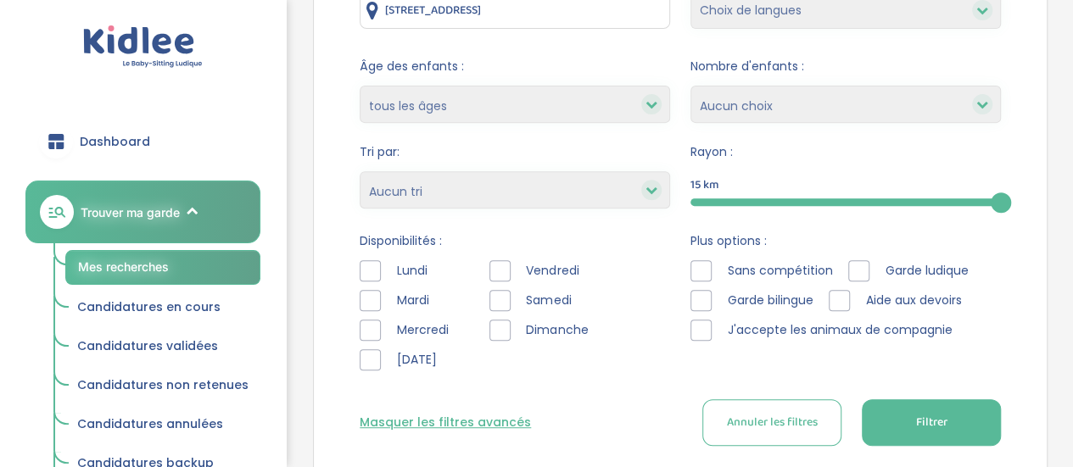
click at [362, 332] on div at bounding box center [370, 330] width 21 height 21
click at [366, 361] on div at bounding box center [370, 359] width 21 height 21
click at [497, 268] on div at bounding box center [499, 270] width 21 height 21
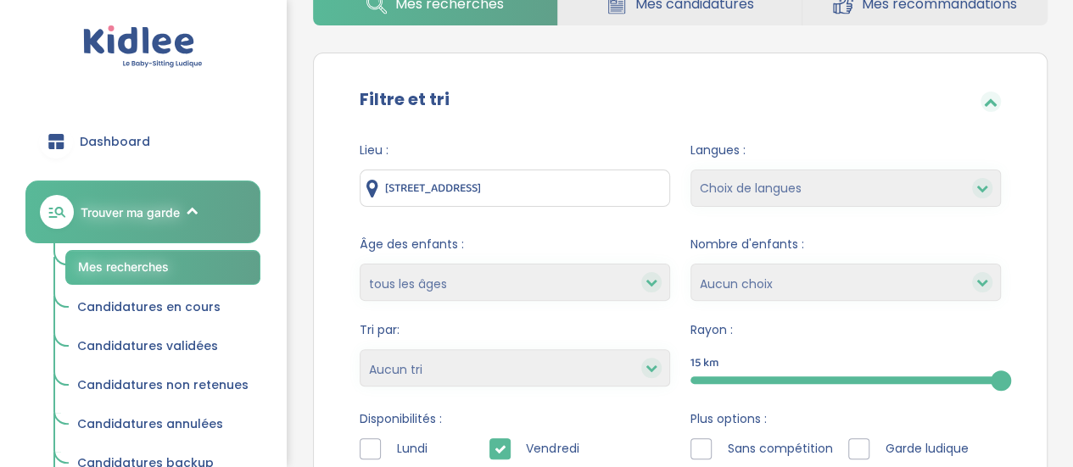
scroll to position [192, 0]
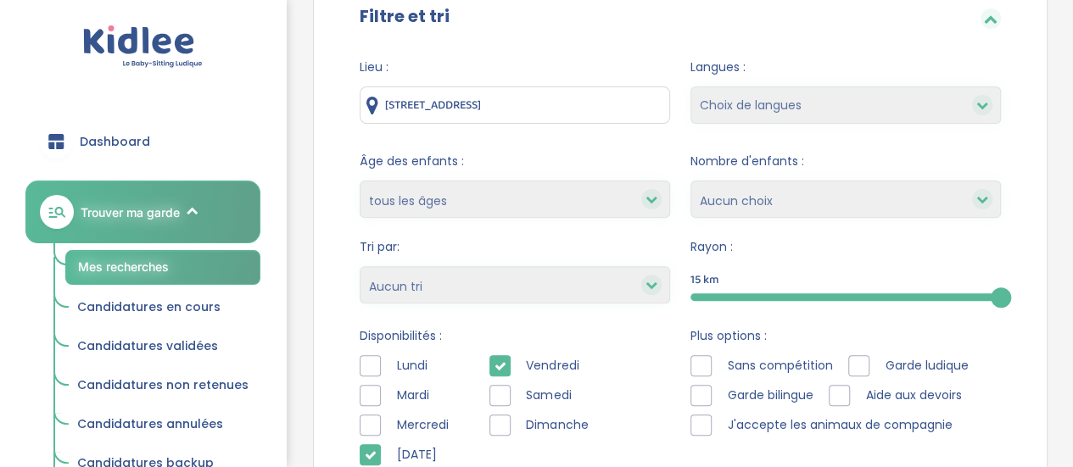
click at [867, 103] on select "Choix de langues Allemand Anglais Arabe Espagnol Grec Italien Russe Français Co…" at bounding box center [845, 105] width 310 height 37
select select "2"
click at [690, 87] on select "Choix de langues Allemand Anglais Arabe Espagnol Grec Italien Russe Français Co…" at bounding box center [845, 105] width 310 height 37
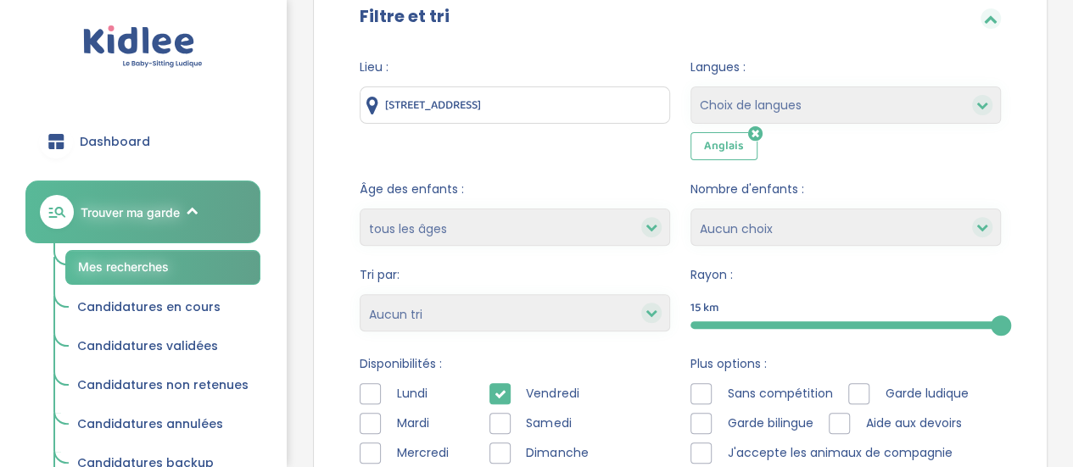
click at [804, 115] on select "Choix de langues Allemand Anglais Arabe Espagnol Grec Italien Russe Français Co…" at bounding box center [845, 105] width 310 height 37
select select "12"
click at [690, 87] on select "Choix de langues Allemand Anglais Arabe Espagnol Grec Italien Russe Français Co…" at bounding box center [845, 105] width 310 height 37
select select
click at [623, 231] on select "moins de 3 ans entre 3 et 6 ans plus de 6 ans tous les âges" at bounding box center [515, 227] width 310 height 37
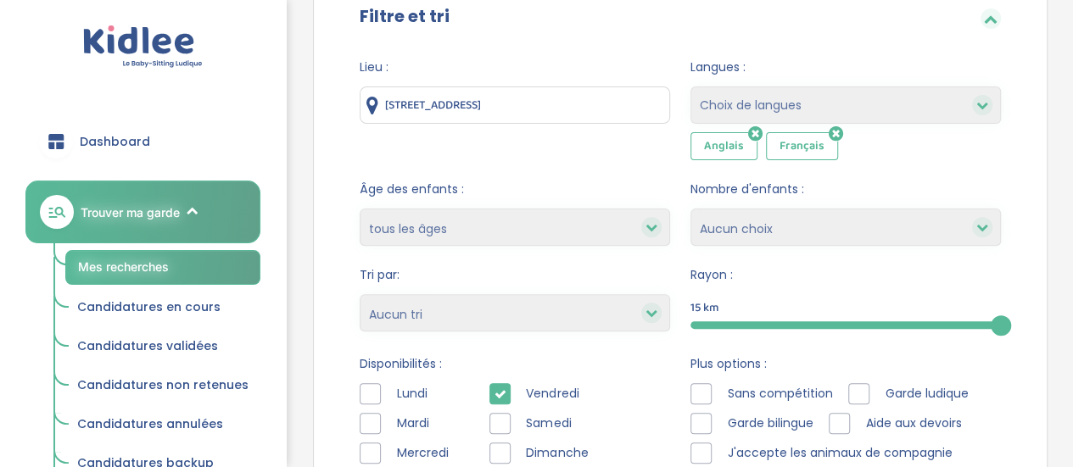
select select "3-6"
click at [360, 209] on select "moins de 3 ans entre 3 et 6 ans plus de 6 ans tous les âges" at bounding box center [515, 227] width 310 height 37
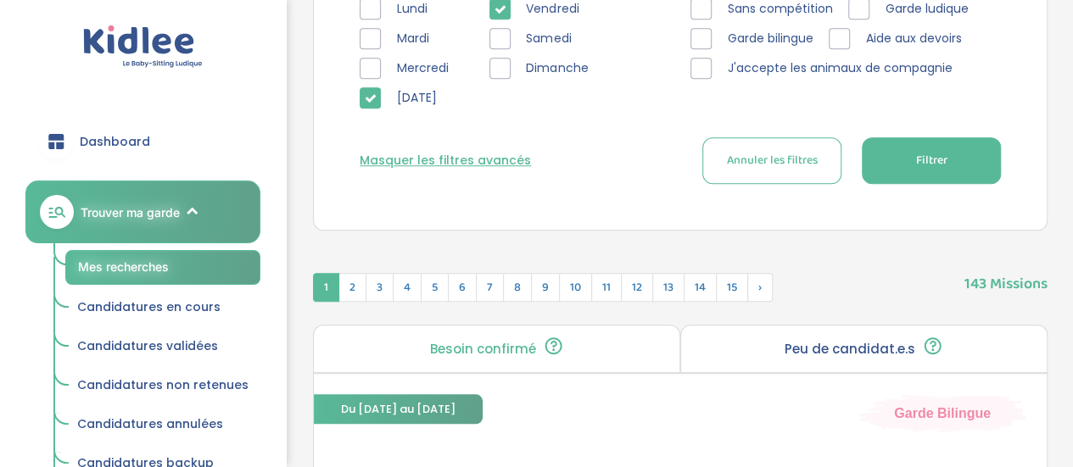
scroll to position [569, 0]
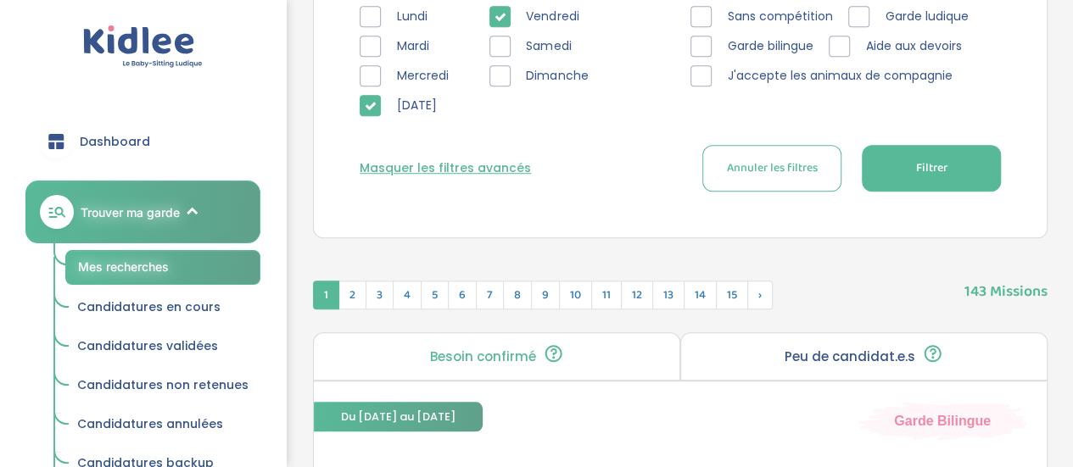
click at [915, 164] on span "Filtrer" at bounding box center [930, 168] width 31 height 18
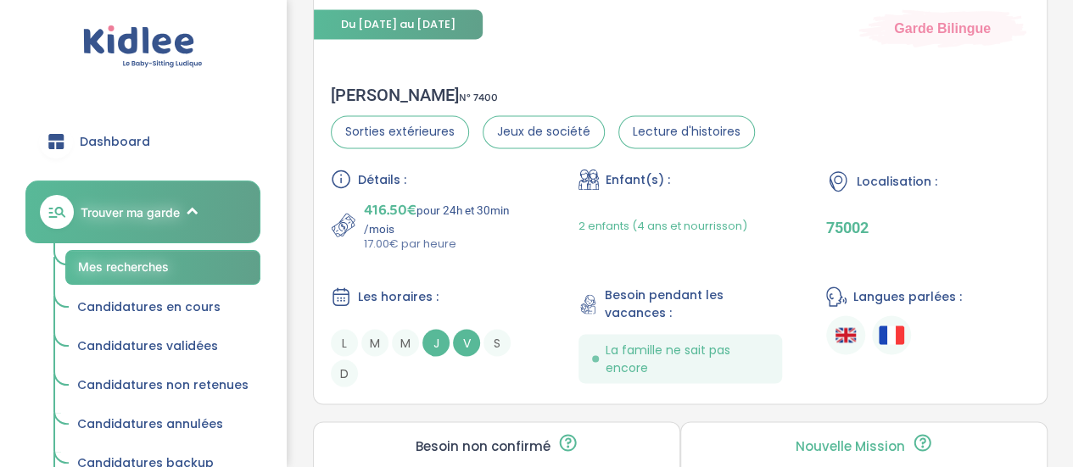
scroll to position [1394, 0]
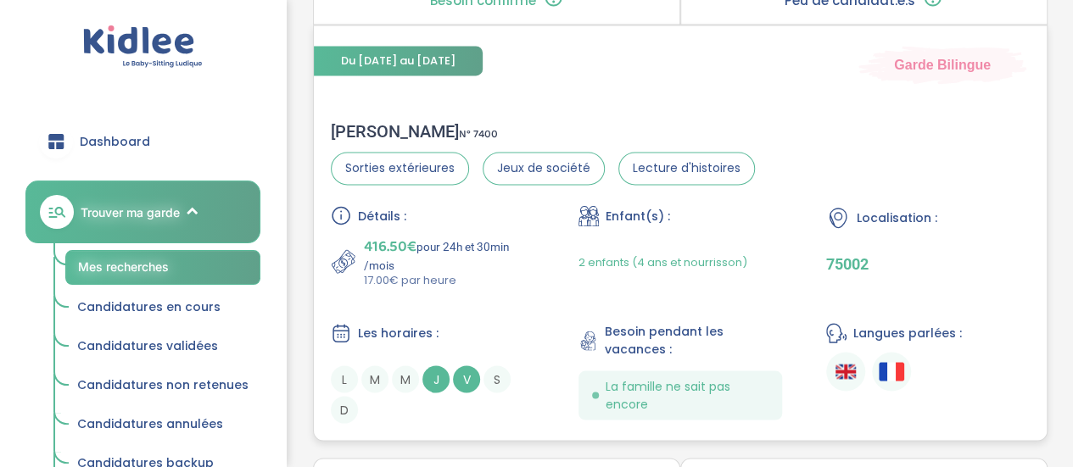
click at [675, 301] on div "Détails : 416.50€ pour 24h et 30min /mois 17.00€ par heure Enfant(s) : 2 enfant…" at bounding box center [680, 314] width 699 height 218
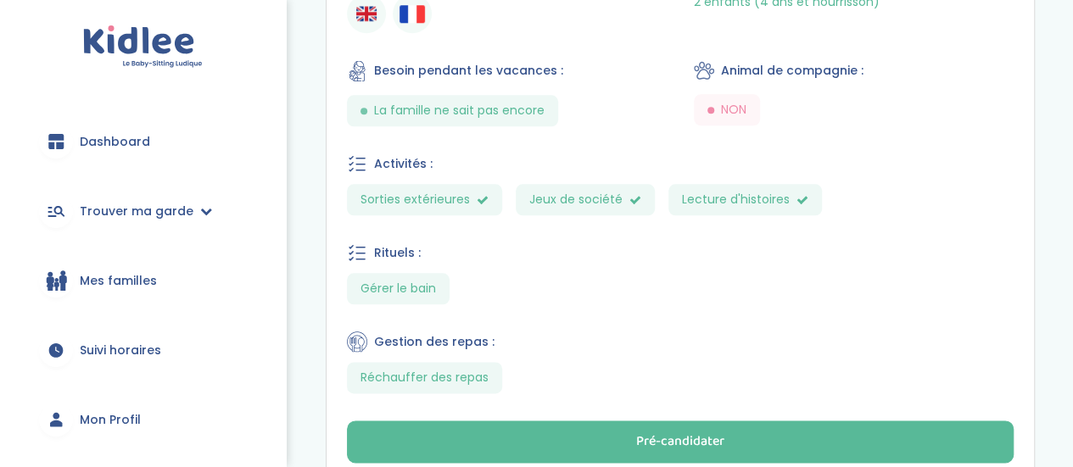
scroll to position [982, 0]
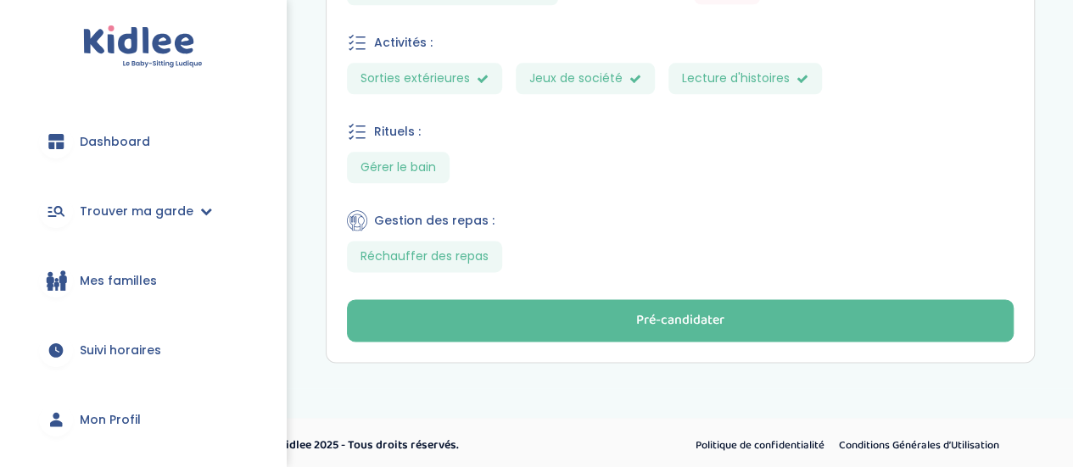
drag, startPoint x: 1085, startPoint y: 99, endPoint x: 1085, endPoint y: 398, distance: 298.6
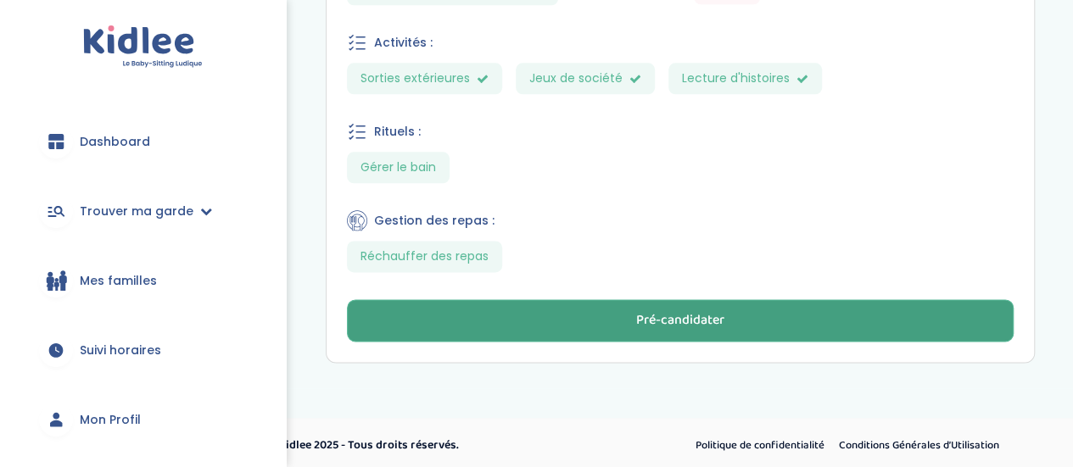
click at [634, 303] on button "Pré-candidater" at bounding box center [680, 320] width 667 height 42
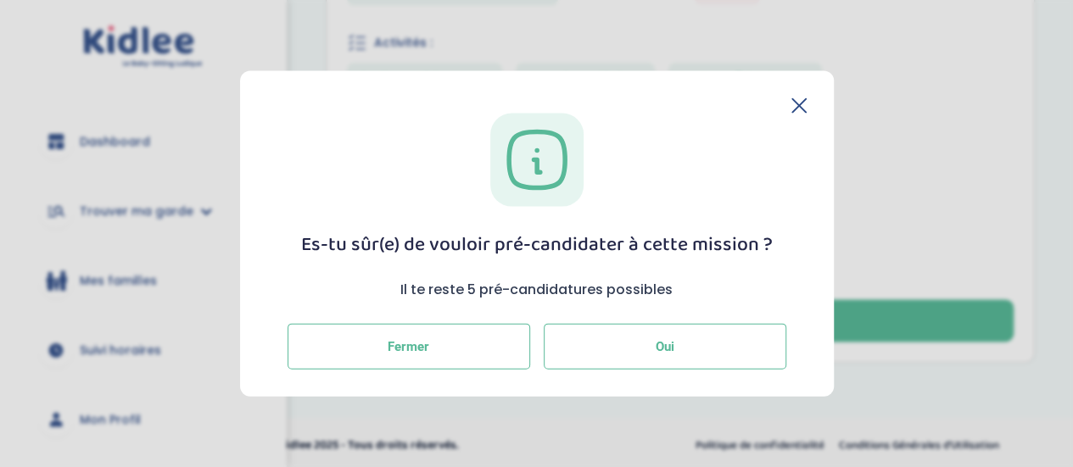
click at [580, 350] on button "Oui" at bounding box center [665, 347] width 243 height 46
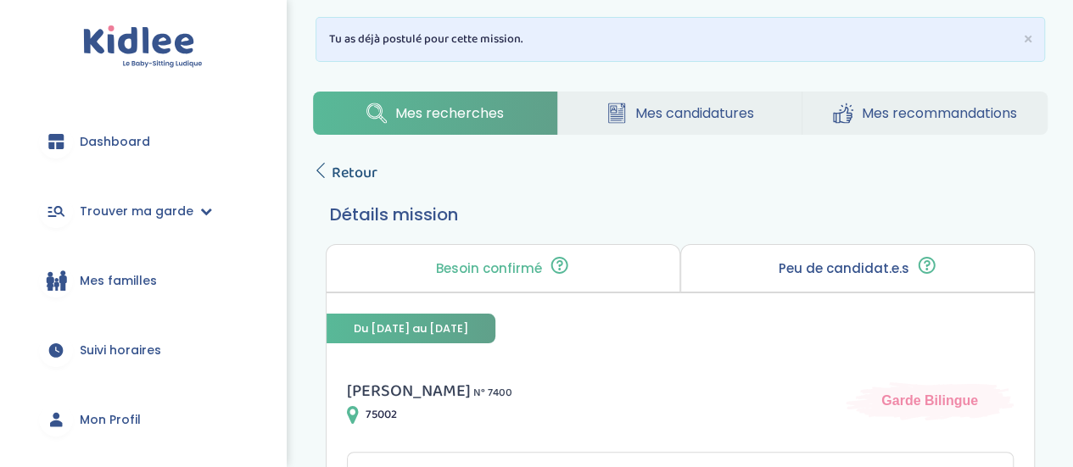
click at [335, 168] on span "Retour" at bounding box center [355, 173] width 46 height 24
click at [675, 124] on link "Mes candidatures" at bounding box center [680, 113] width 244 height 43
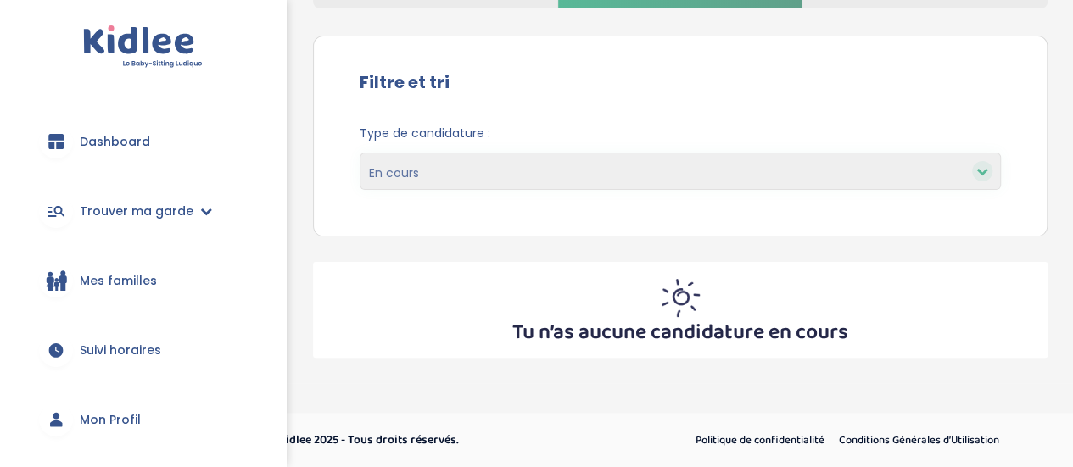
click at [1072, 173] on html "trouver ma garde Dashboard Mon profil Mes famille Mes documents Dashboard Trouv…" at bounding box center [536, 171] width 1073 height 594
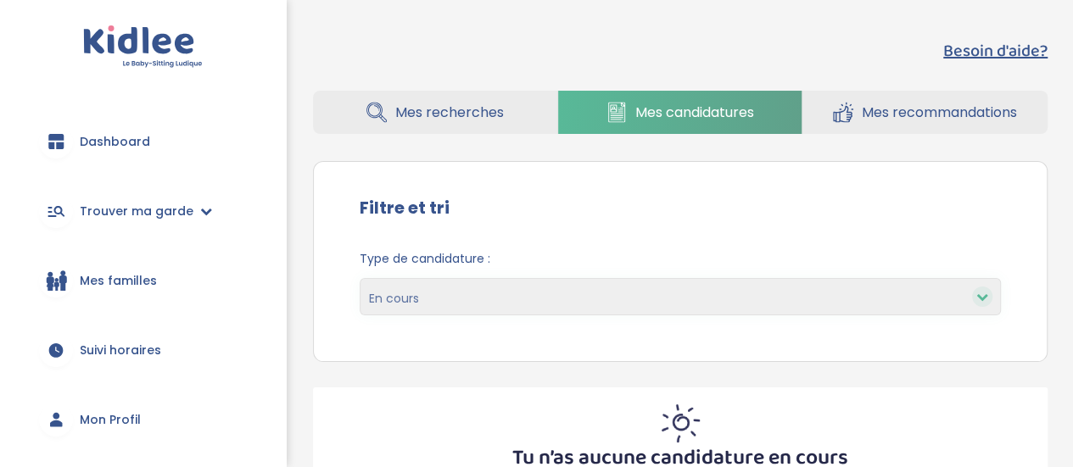
click at [684, 278] on select "En cours Validées Non retenues Annulées Backup" at bounding box center [680, 296] width 641 height 37
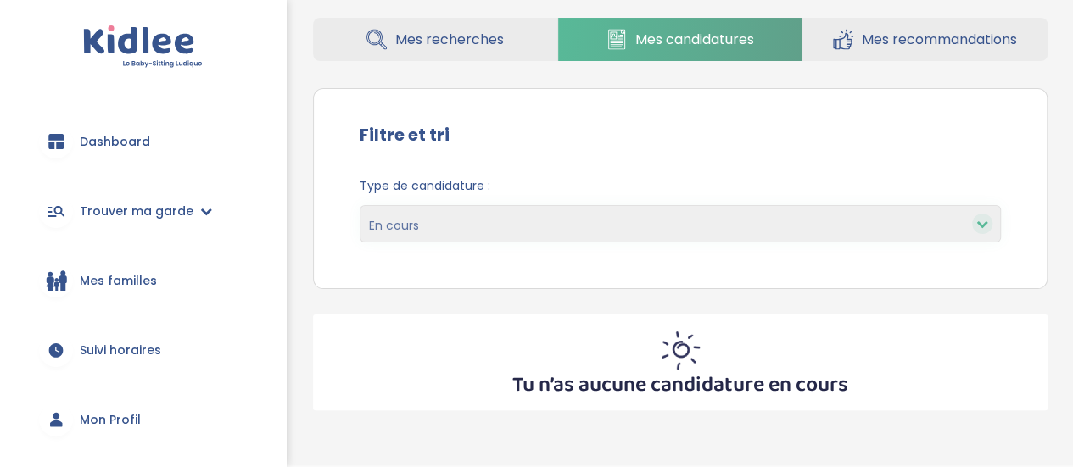
scroll to position [80, 0]
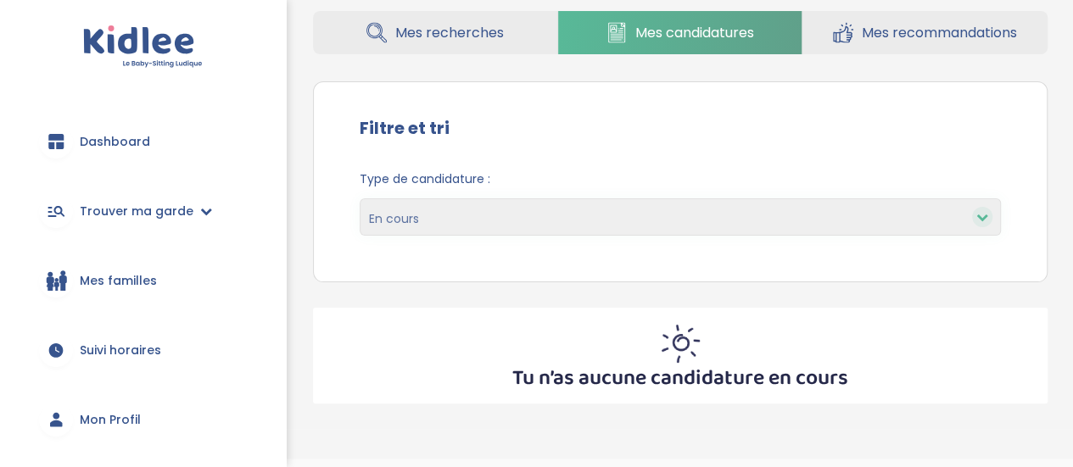
click at [746, 214] on select "En cours Validées Non retenues Annulées Backup" at bounding box center [680, 216] width 641 height 37
click at [895, 45] on link "Mes recommandations" at bounding box center [924, 32] width 245 height 43
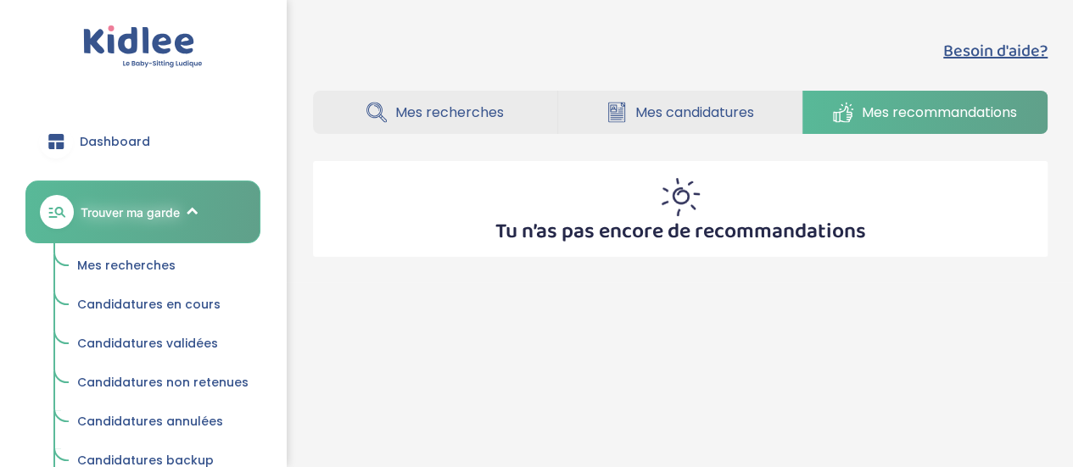
click at [682, 112] on span "Mes candidatures" at bounding box center [694, 112] width 119 height 21
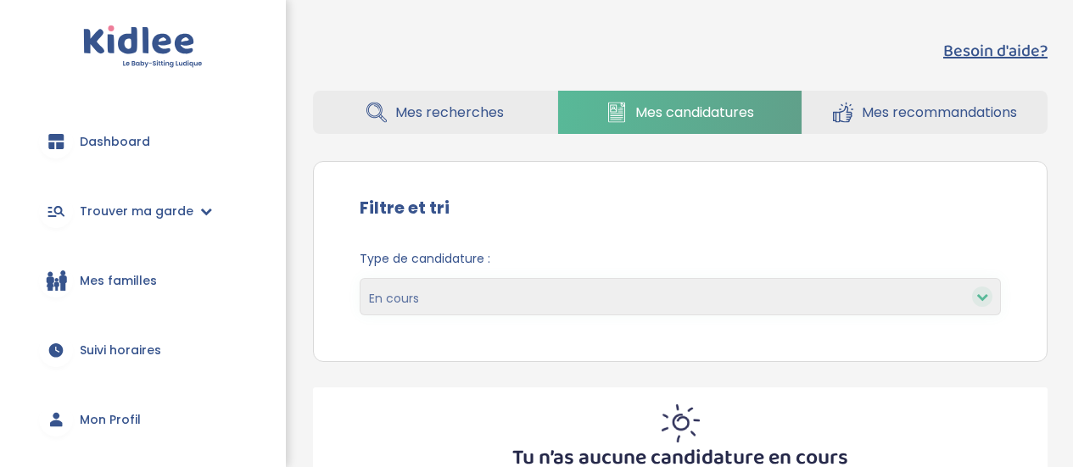
click at [538, 302] on select "En cours Validées Non retenues Annulées Backup" at bounding box center [680, 296] width 641 height 37
select select "accepted"
click at [360, 278] on select "En cours Validées Non retenues Annulées Backup" at bounding box center [680, 296] width 641 height 37
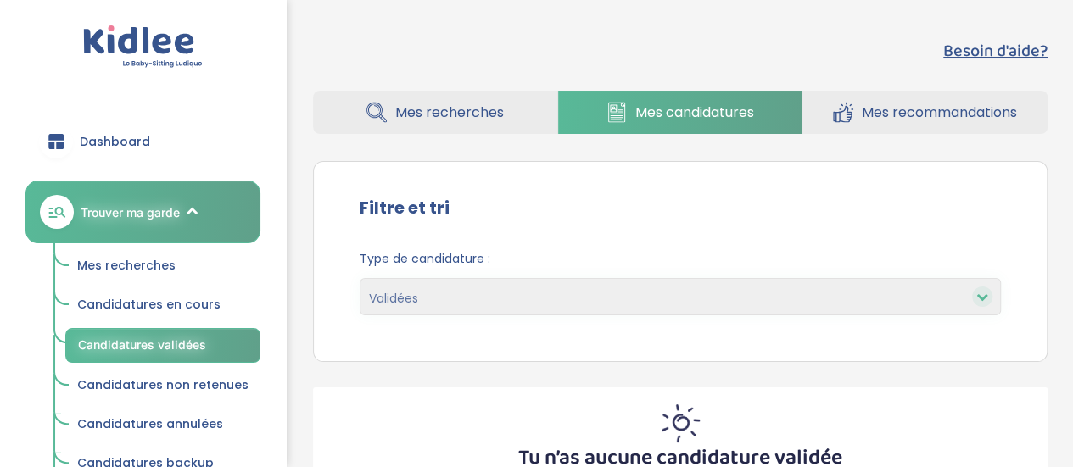
select select "backup"
click at [360, 278] on select "En cours Validées Non retenues Annulées Backup" at bounding box center [680, 296] width 641 height 37
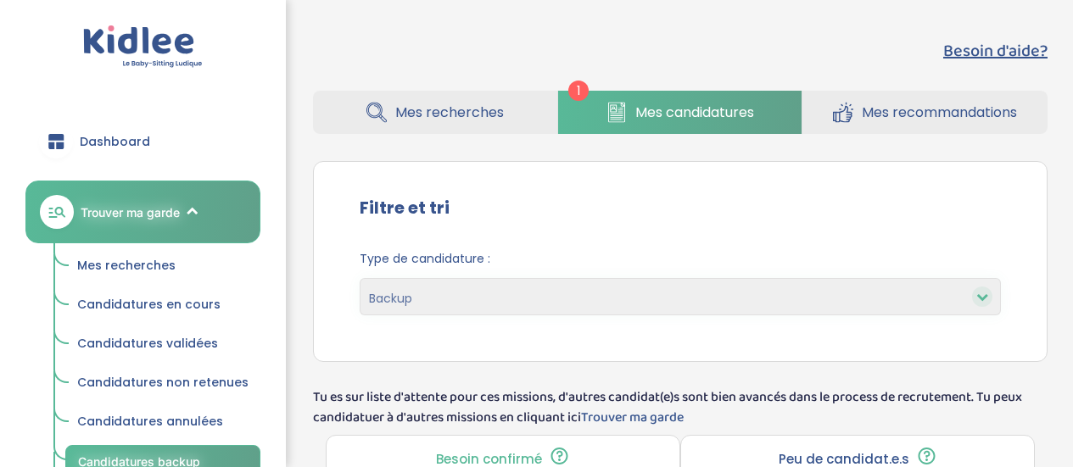
select select "backup"
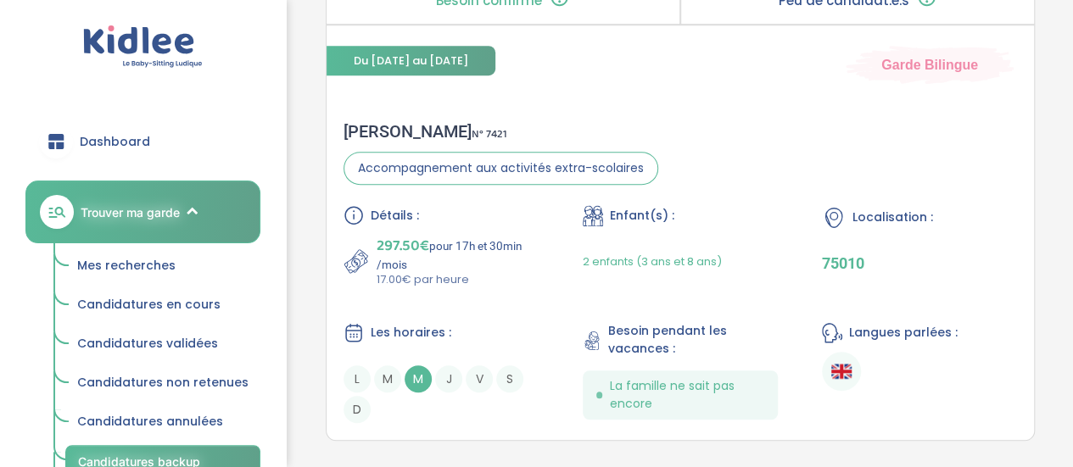
scroll to position [464, 0]
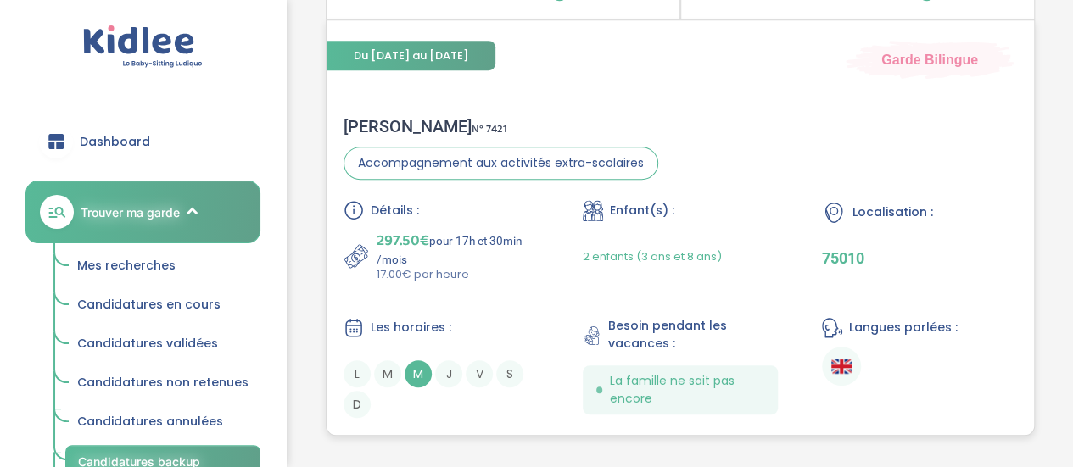
click at [414, 378] on span "M" at bounding box center [418, 373] width 27 height 27
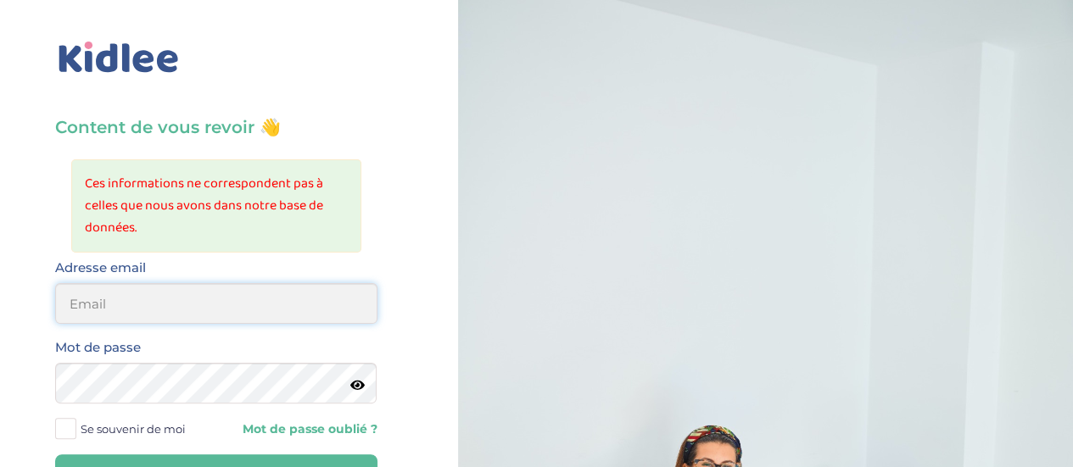
type input "0651885519"
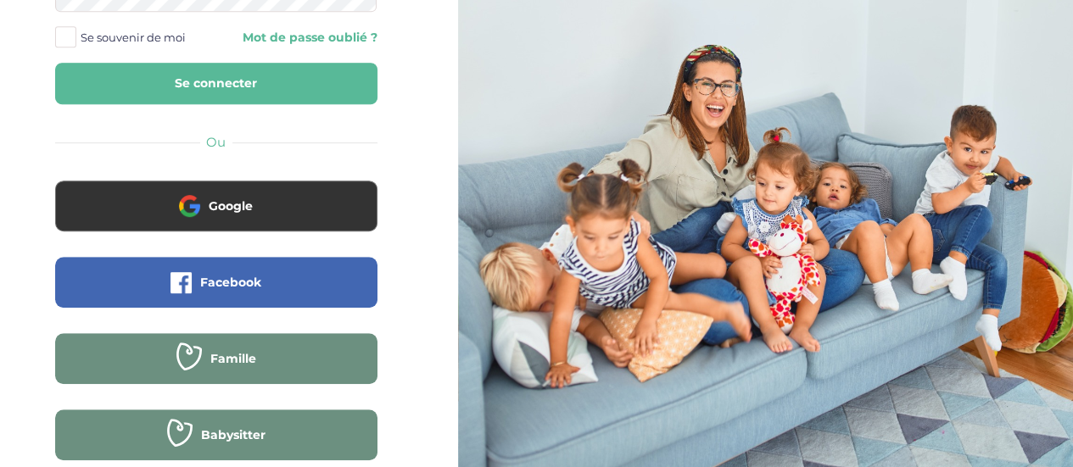
scroll to position [416, 0]
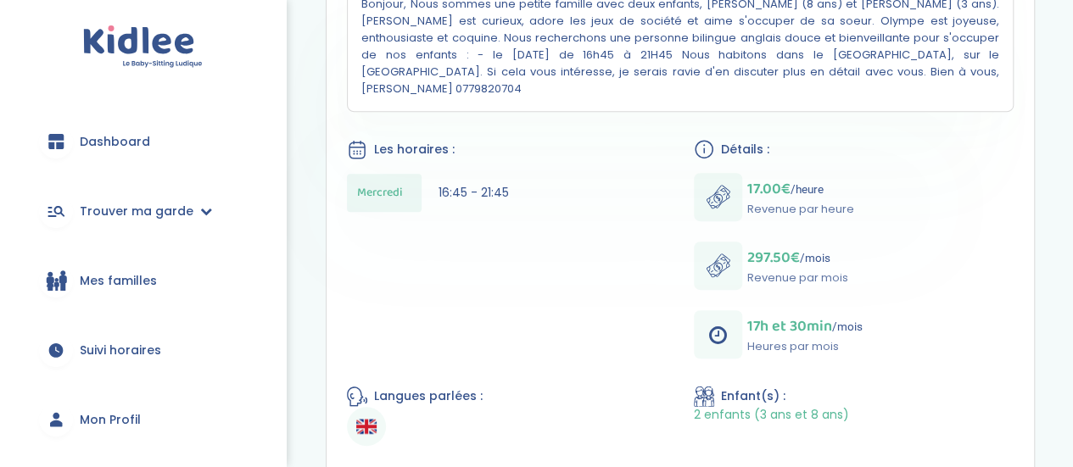
scroll to position [473, 0]
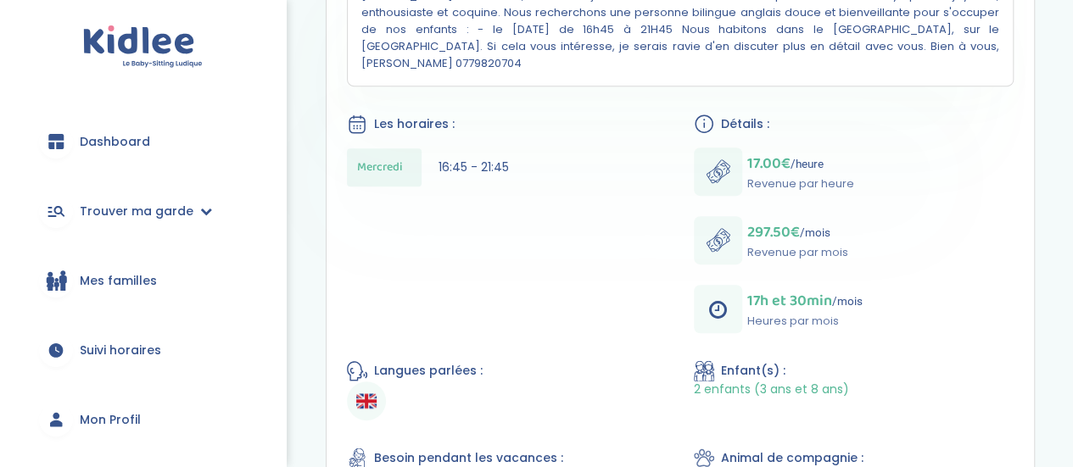
click at [1072, 425] on html "trouver ma garde Dashboard Mon profil Mes famille Mes documents Dashboard Trouv…" at bounding box center [536, 144] width 1073 height 1235
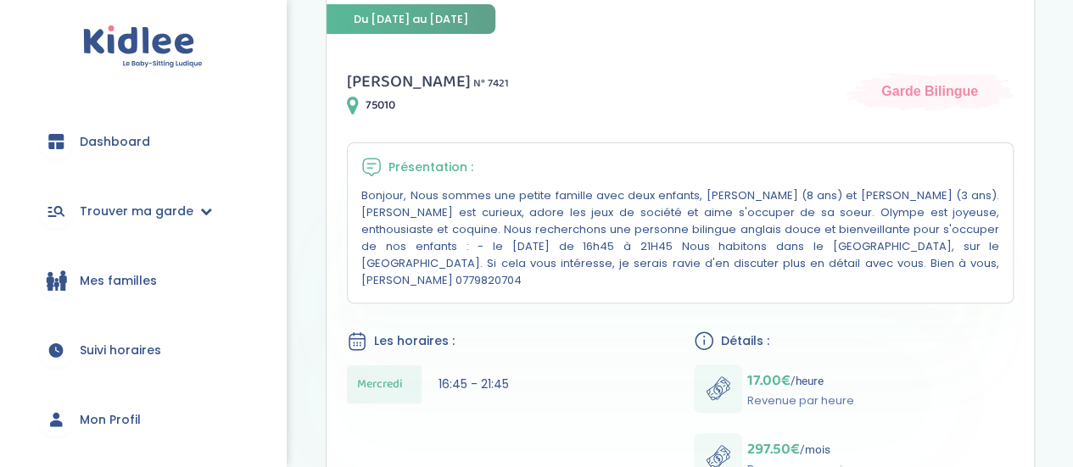
scroll to position [258, 0]
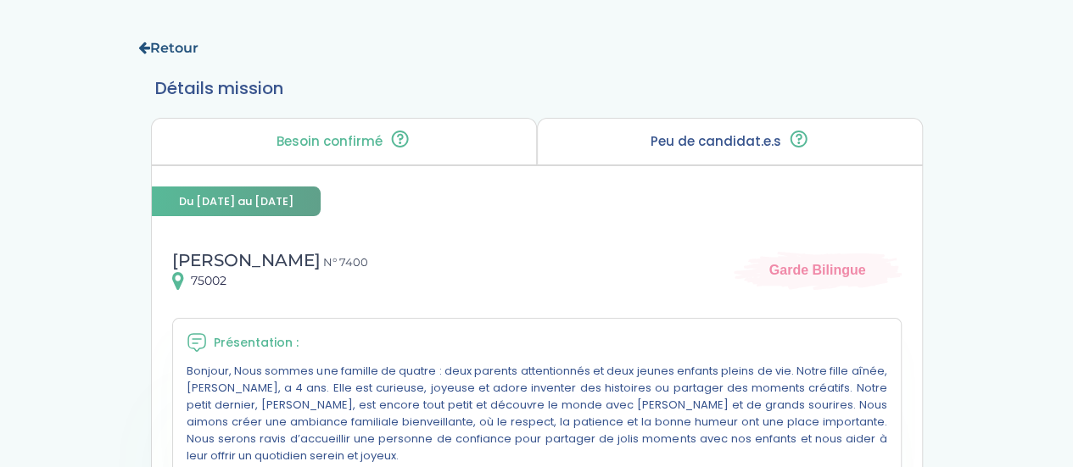
click at [141, 46] on icon at bounding box center [144, 48] width 12 height 14
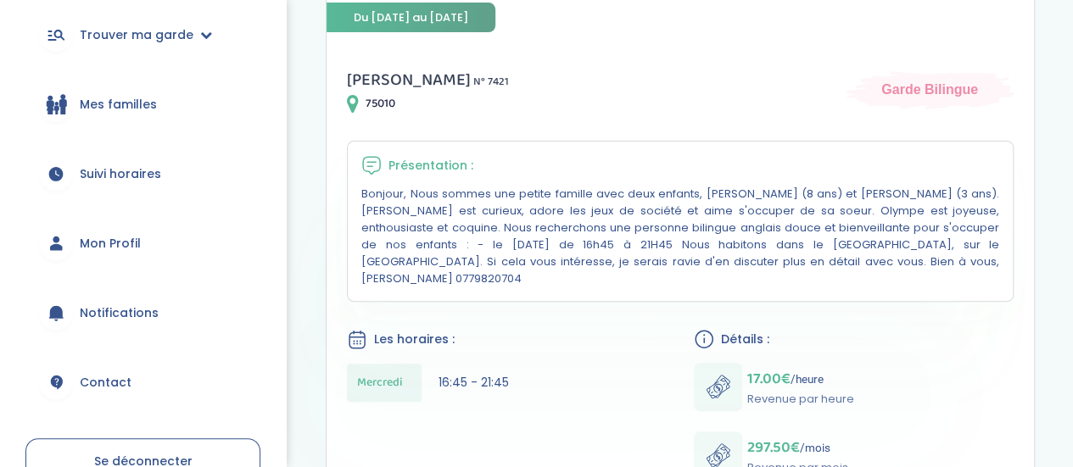
scroll to position [156, 0]
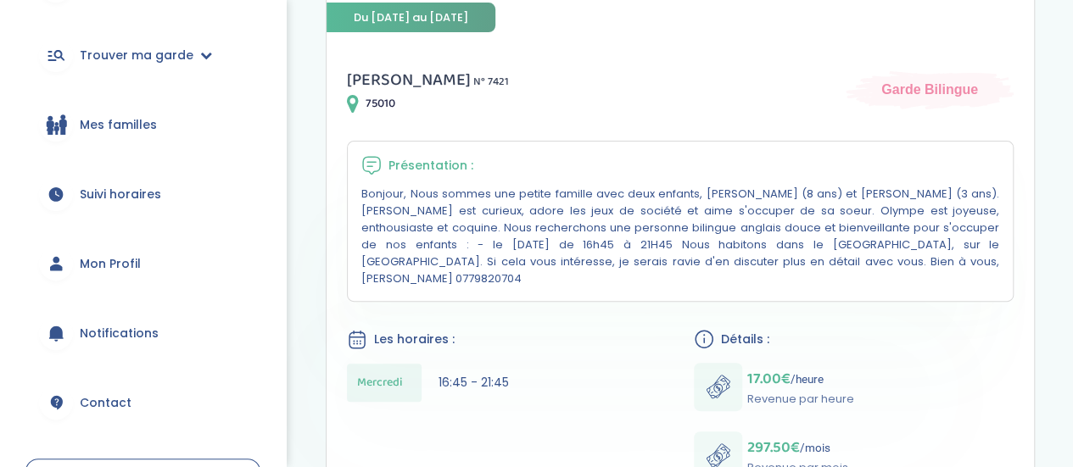
click at [132, 258] on span "Mon Profil" at bounding box center [110, 264] width 61 height 18
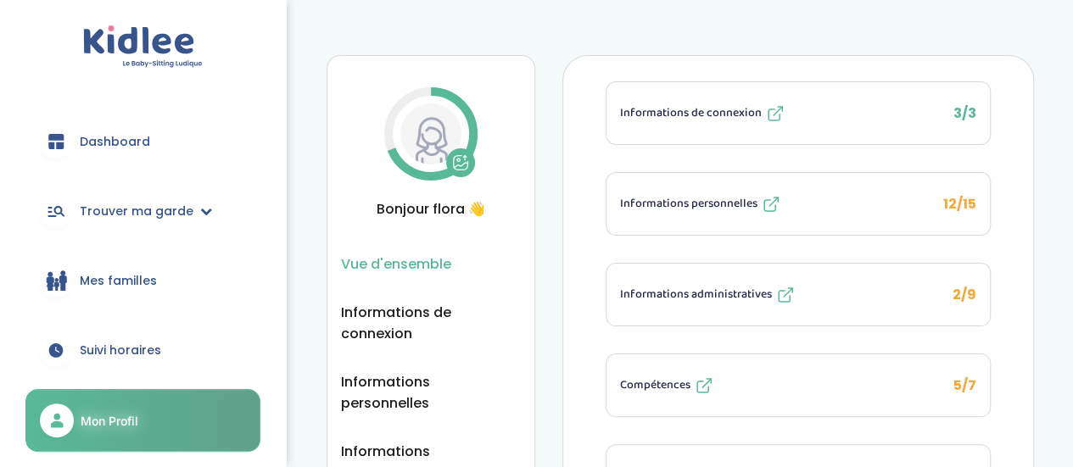
scroll to position [24, 0]
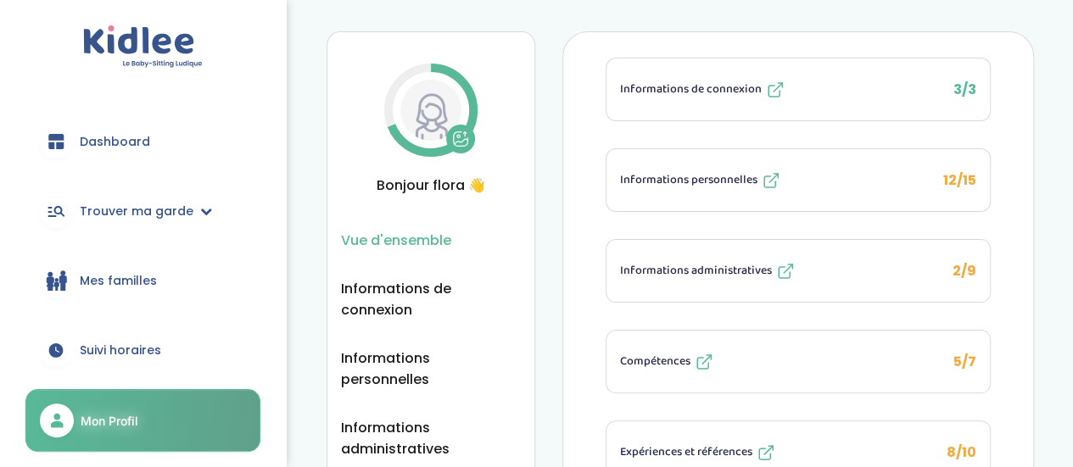
click at [965, 149] on button "Informations personnelles 12/15" at bounding box center [797, 180] width 383 height 62
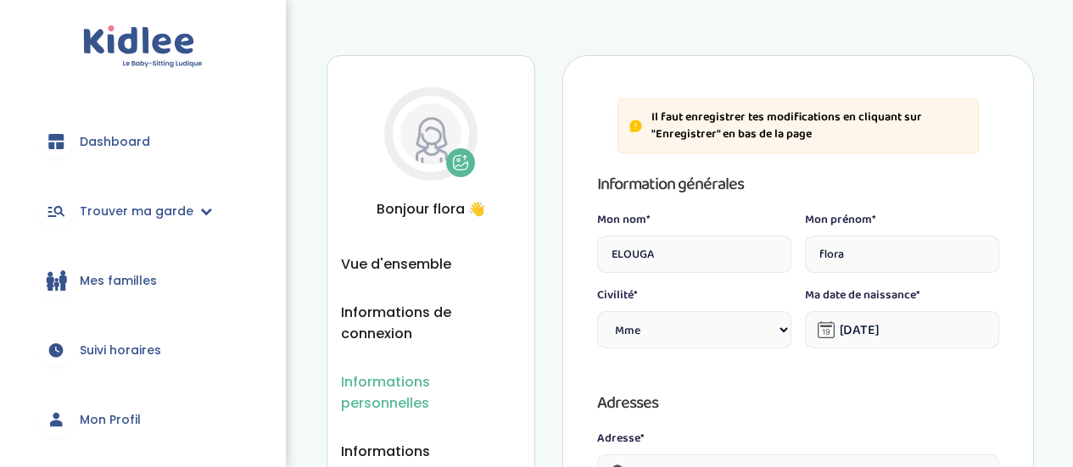
select select "1"
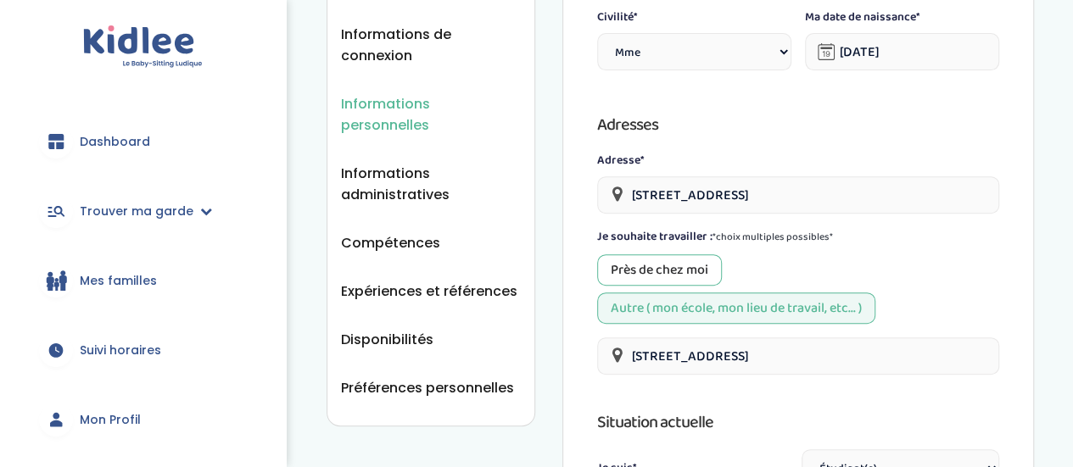
scroll to position [271, 0]
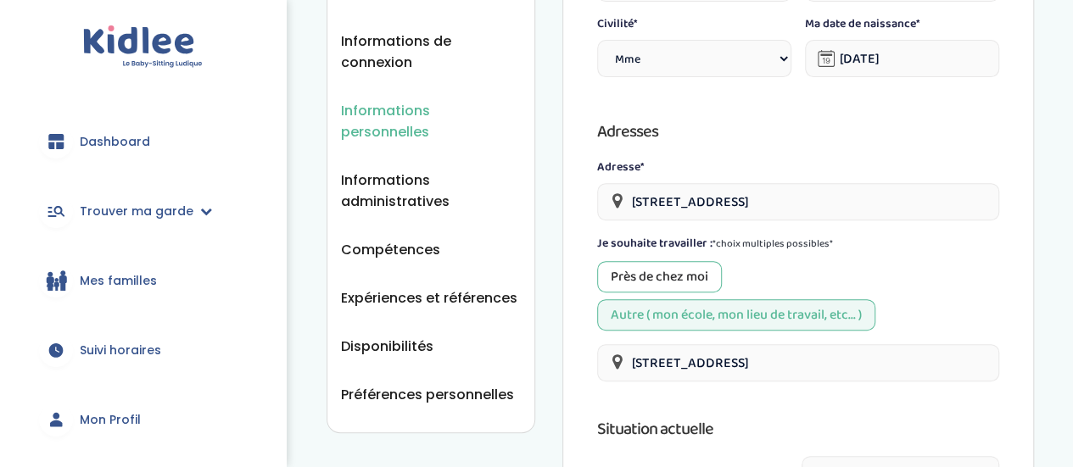
drag, startPoint x: 1084, startPoint y: 99, endPoint x: 1045, endPoint y: 168, distance: 79.0
click at [384, 170] on span "Informations administratives" at bounding box center [431, 191] width 180 height 42
